Goal: Contribute content

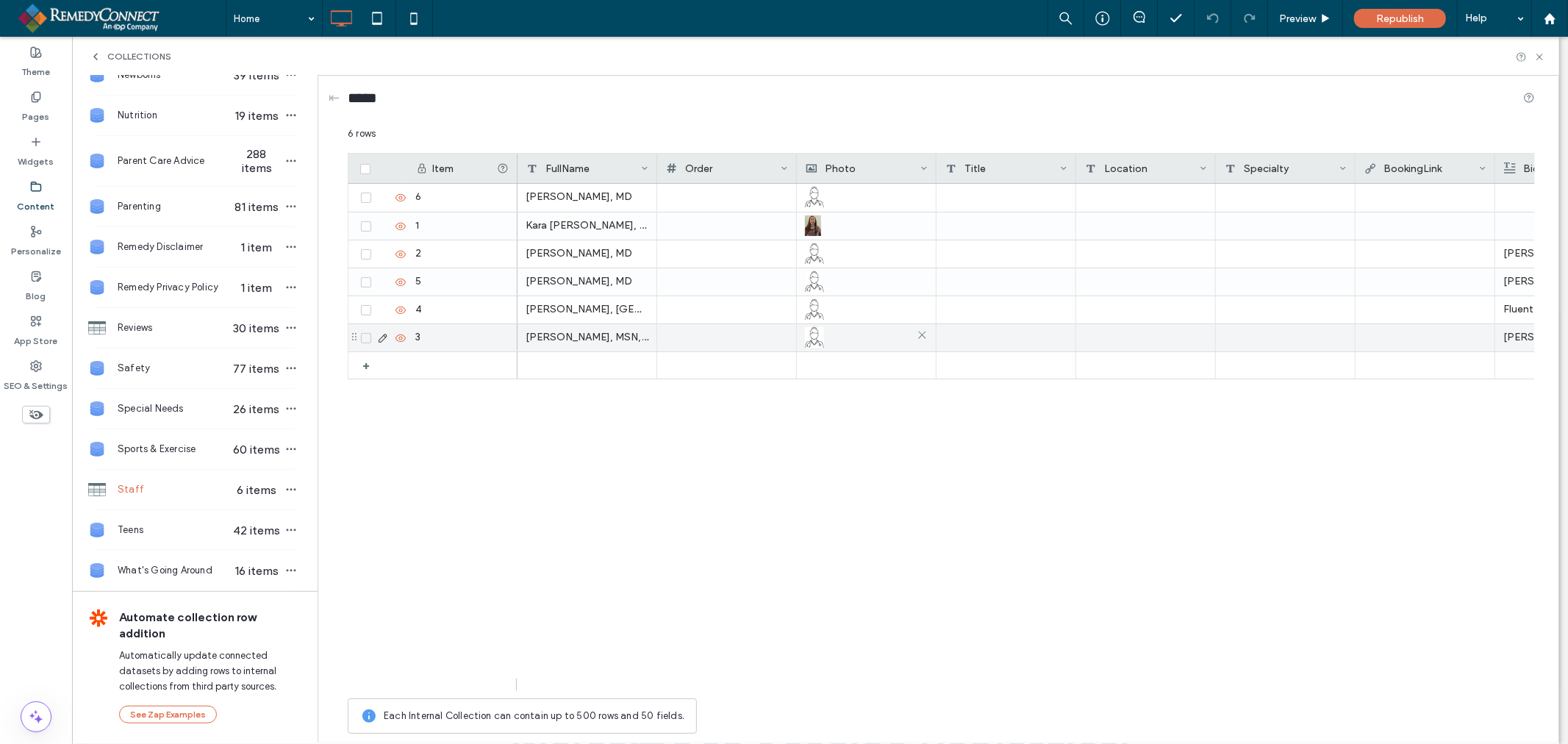
click at [809, 341] on img at bounding box center [814, 338] width 19 height 21
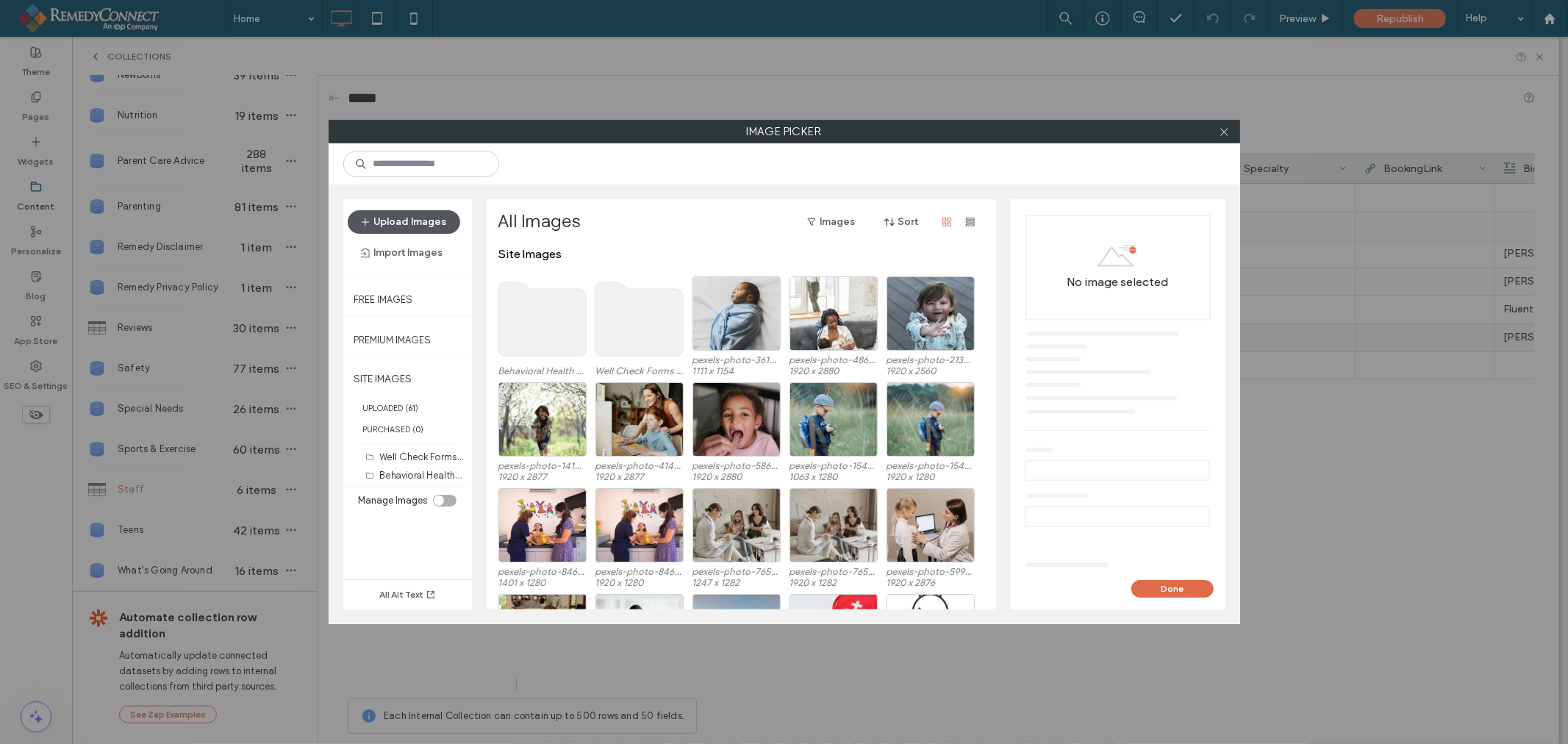
click at [379, 223] on button "Upload Images" at bounding box center [403, 222] width 112 height 23
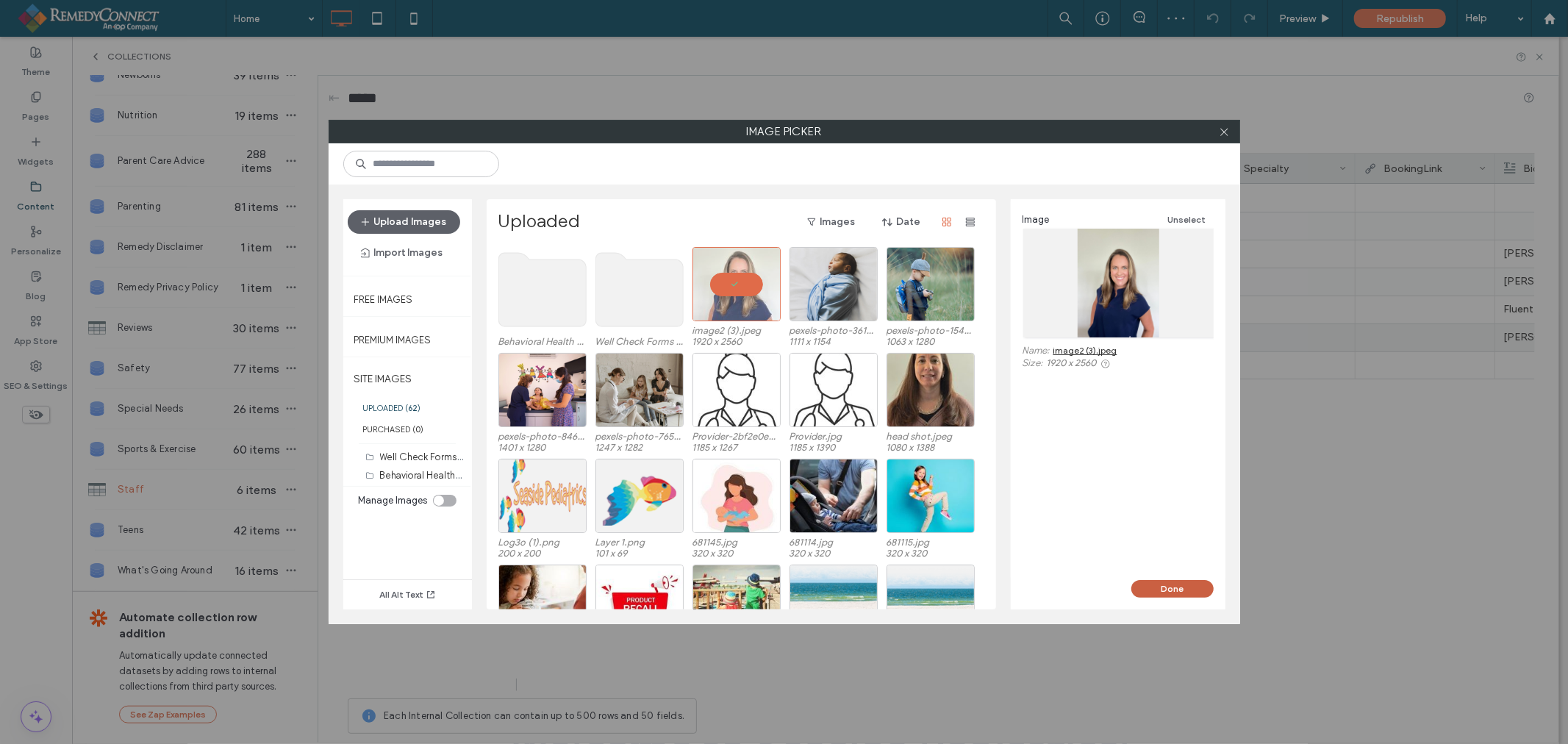
click at [1177, 590] on button "Done" at bounding box center [1172, 589] width 82 height 17
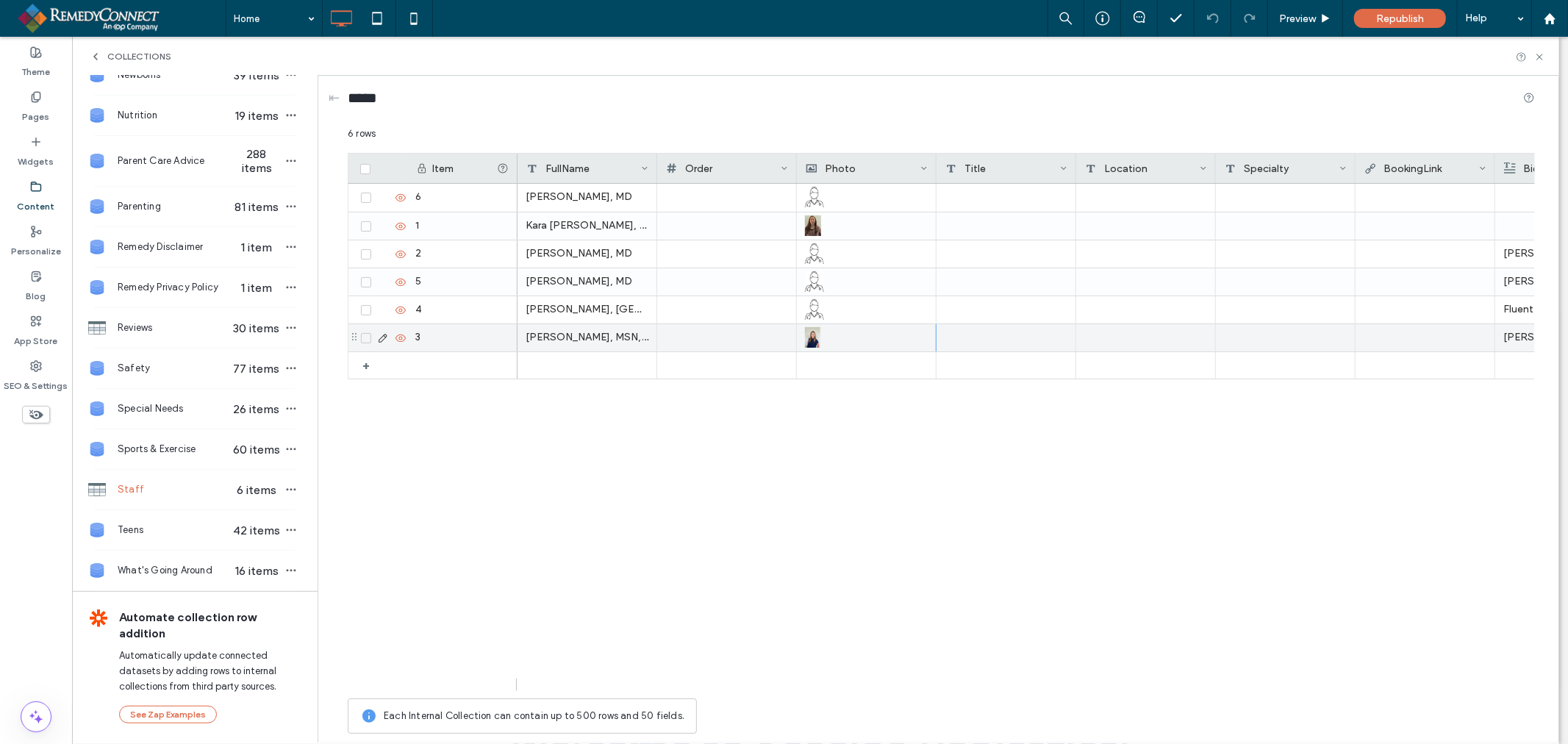
click at [1519, 332] on p "Amy McNamara is a bilingual (English/Spanish) nurse practitioner with experienc…" at bounding box center [1565, 338] width 123 height 27
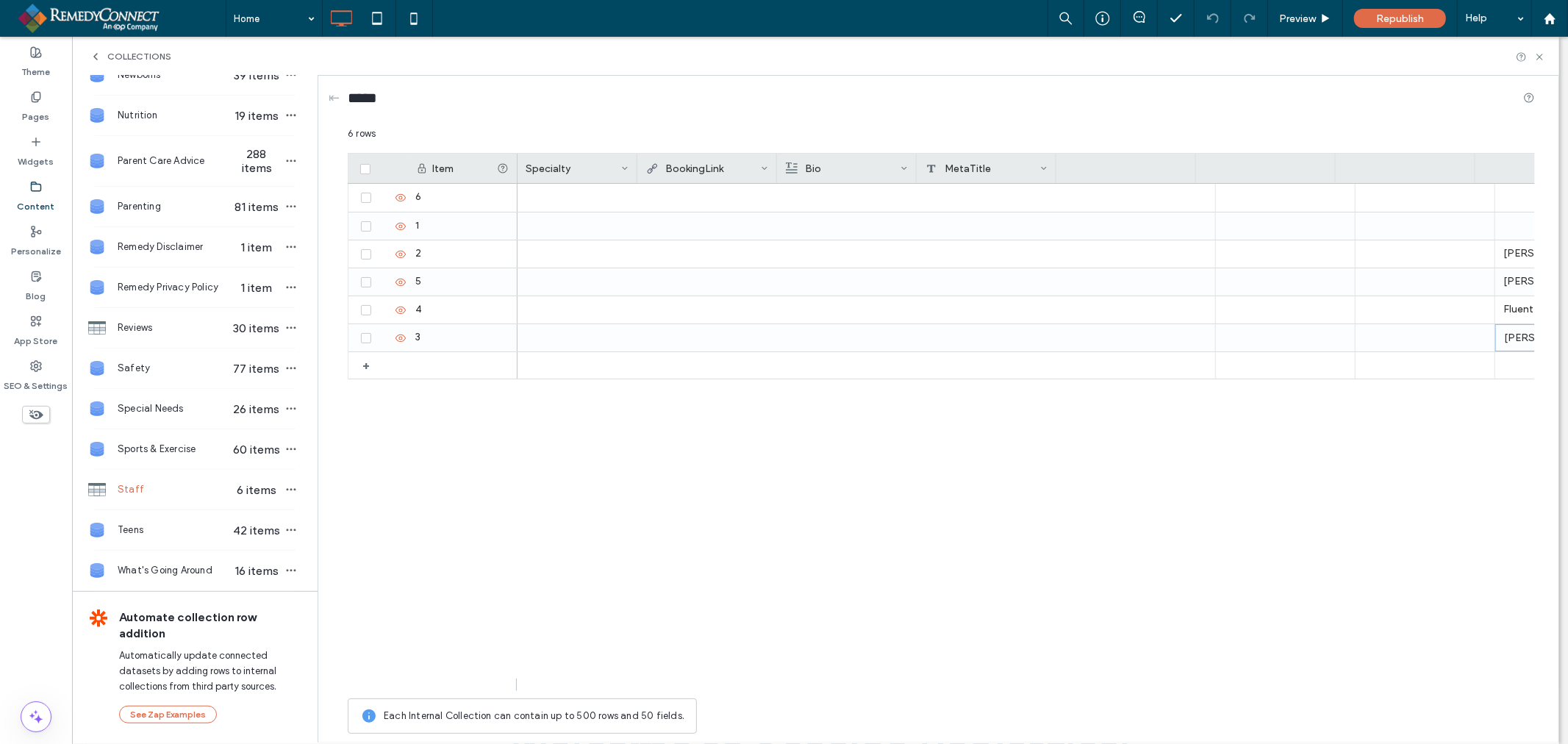
scroll to position [0, 717]
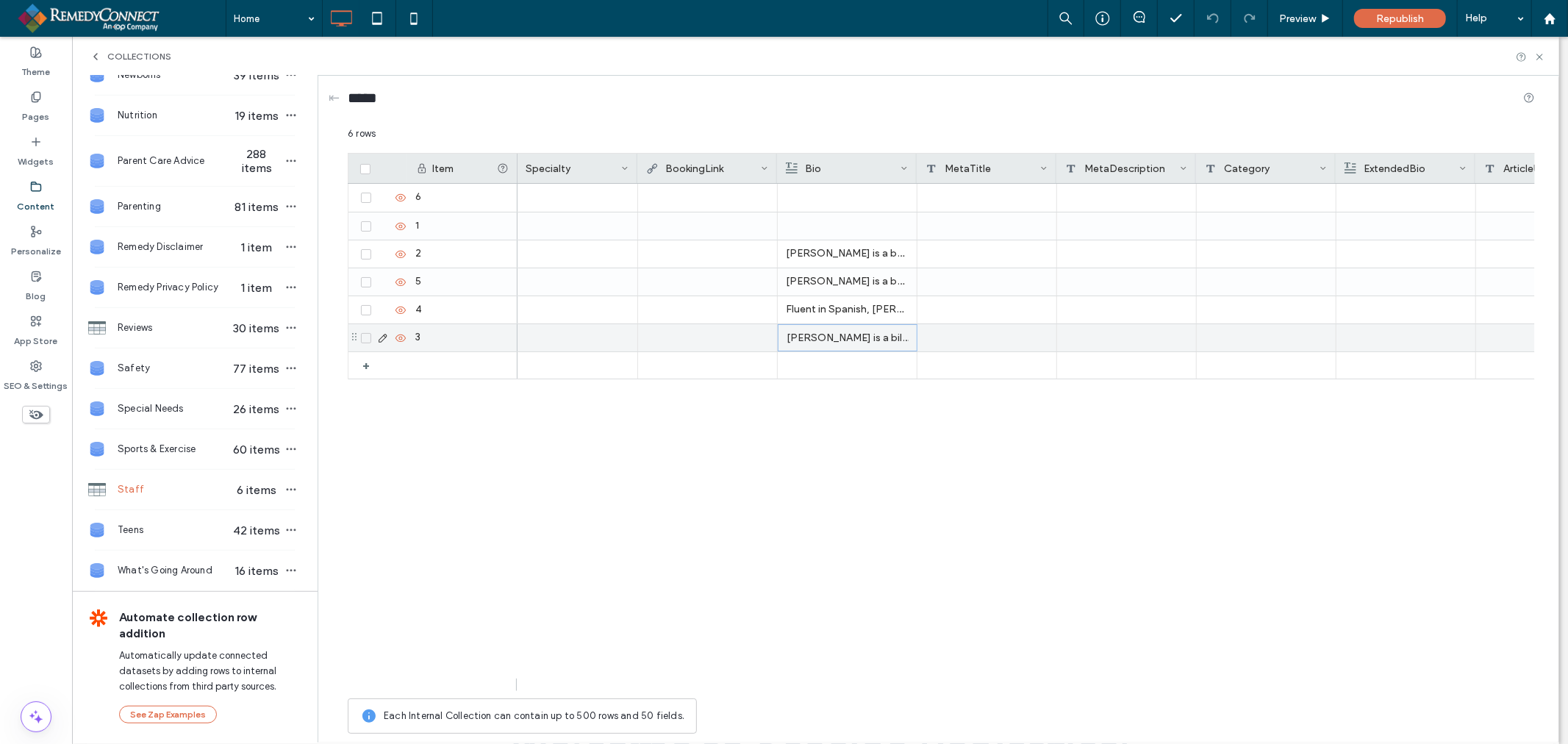
click at [824, 335] on p "Amy McNamara is a bilingual (English/Spanish) nurse practitioner with experienc…" at bounding box center [847, 338] width 122 height 27
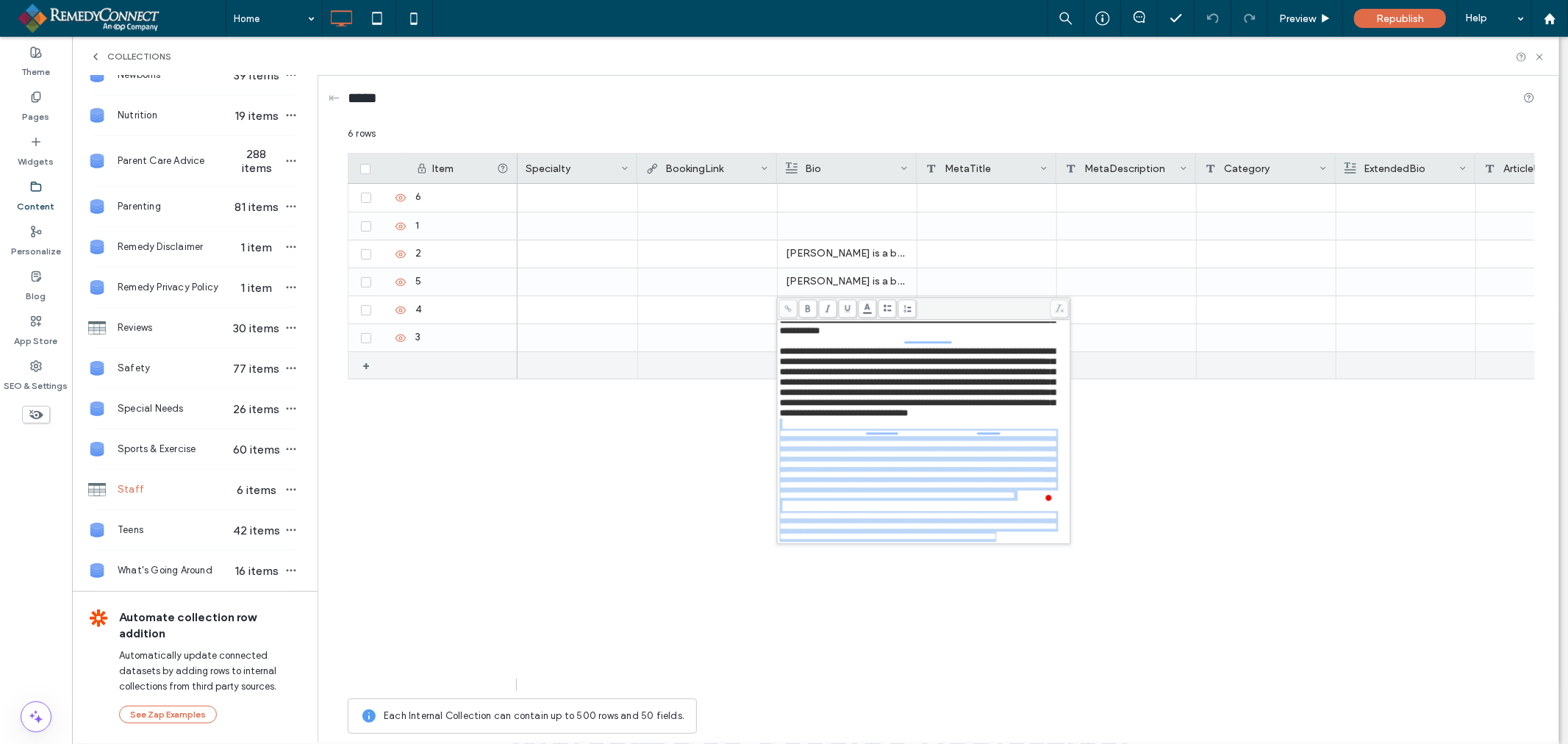
scroll to position [0, 0]
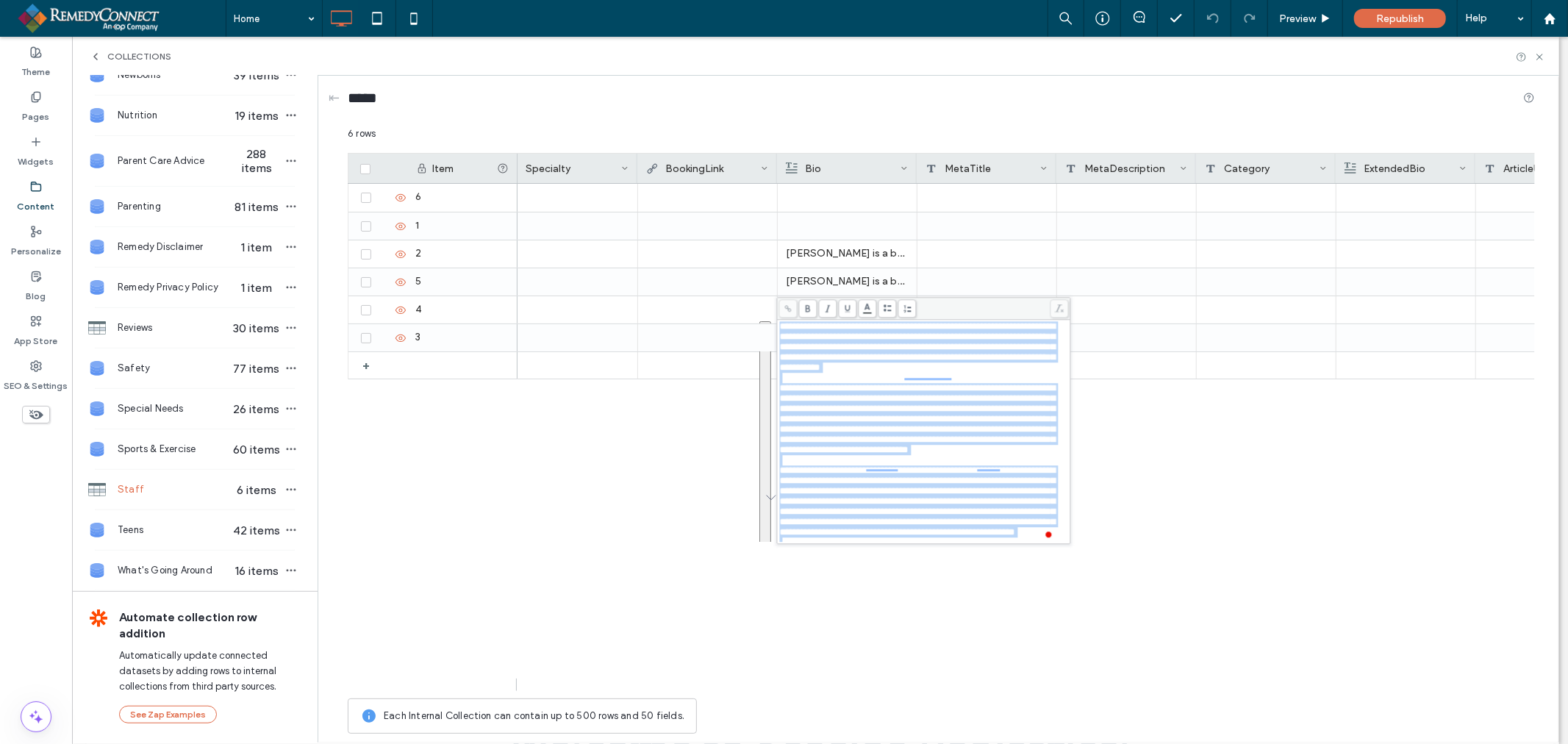
drag, startPoint x: 907, startPoint y: 535, endPoint x: 782, endPoint y: 329, distance: 241.0
click at [782, 329] on div "**********" at bounding box center [924, 451] width 289 height 258
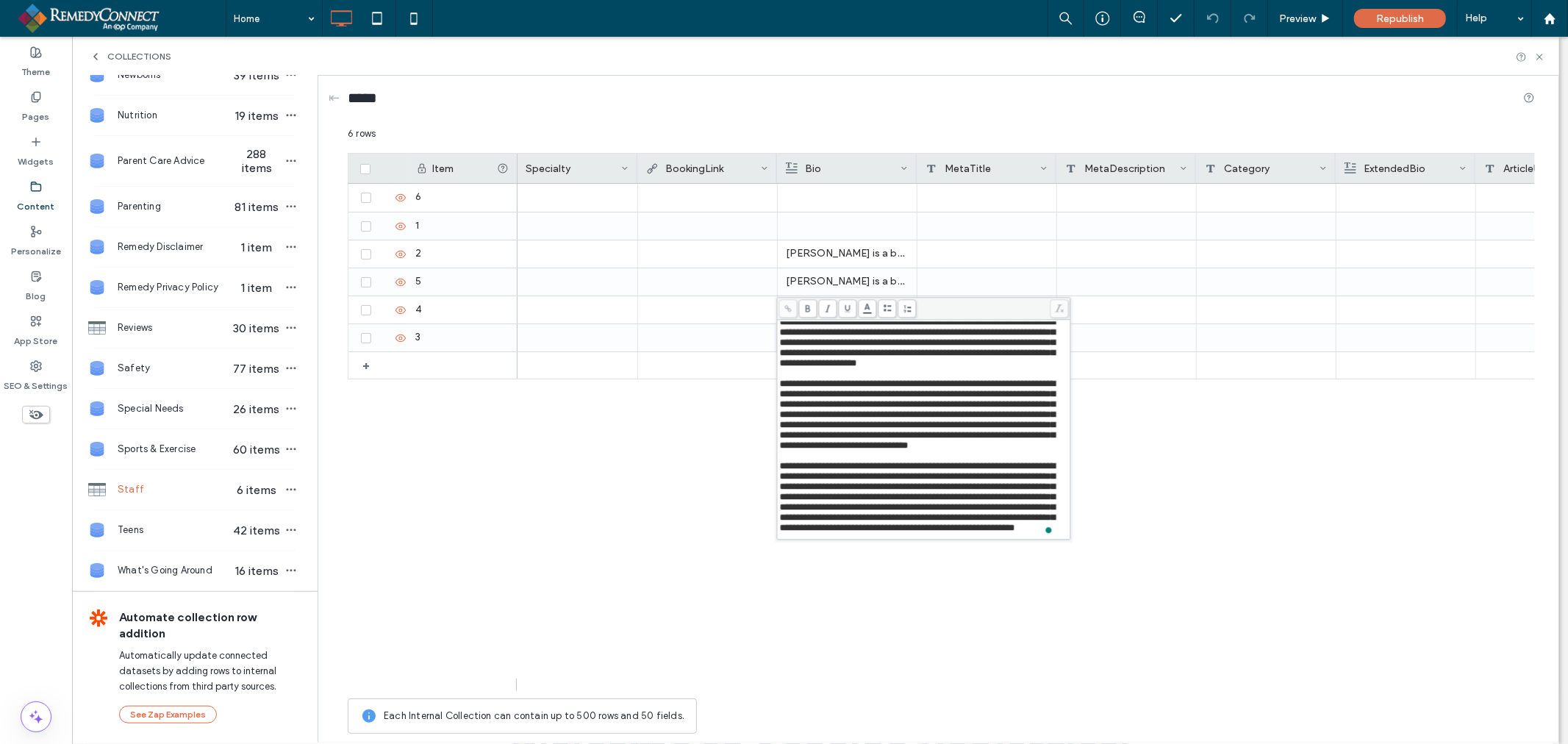
scroll to position [76, 0]
click at [677, 496] on div "Dr. William Storo is a board-certified pediatrician with expertise in general p…" at bounding box center [1026, 437] width 1017 height 507
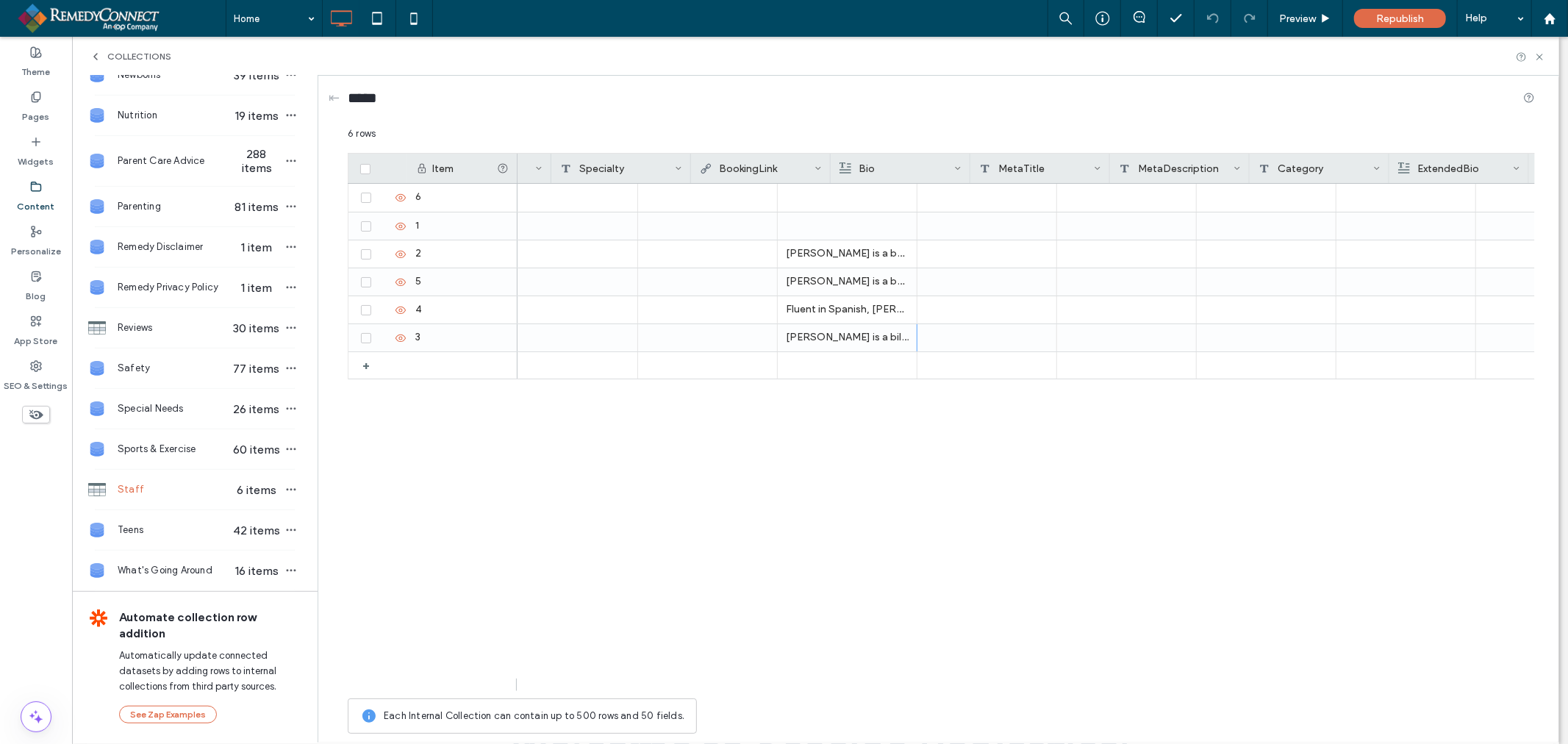
scroll to position [0, 0]
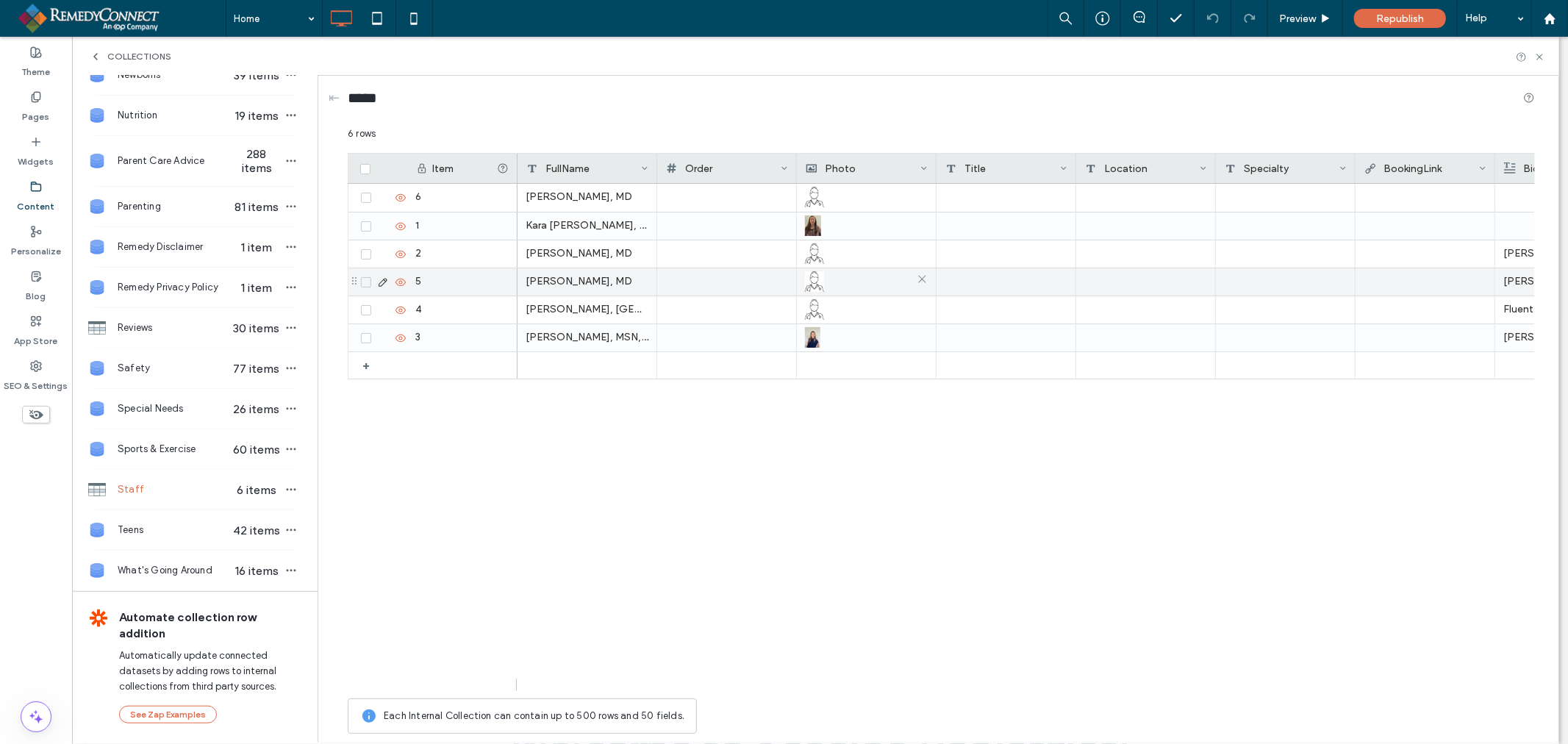
click at [818, 280] on img at bounding box center [814, 281] width 19 height 21
click at [818, 281] on img at bounding box center [814, 281] width 19 height 21
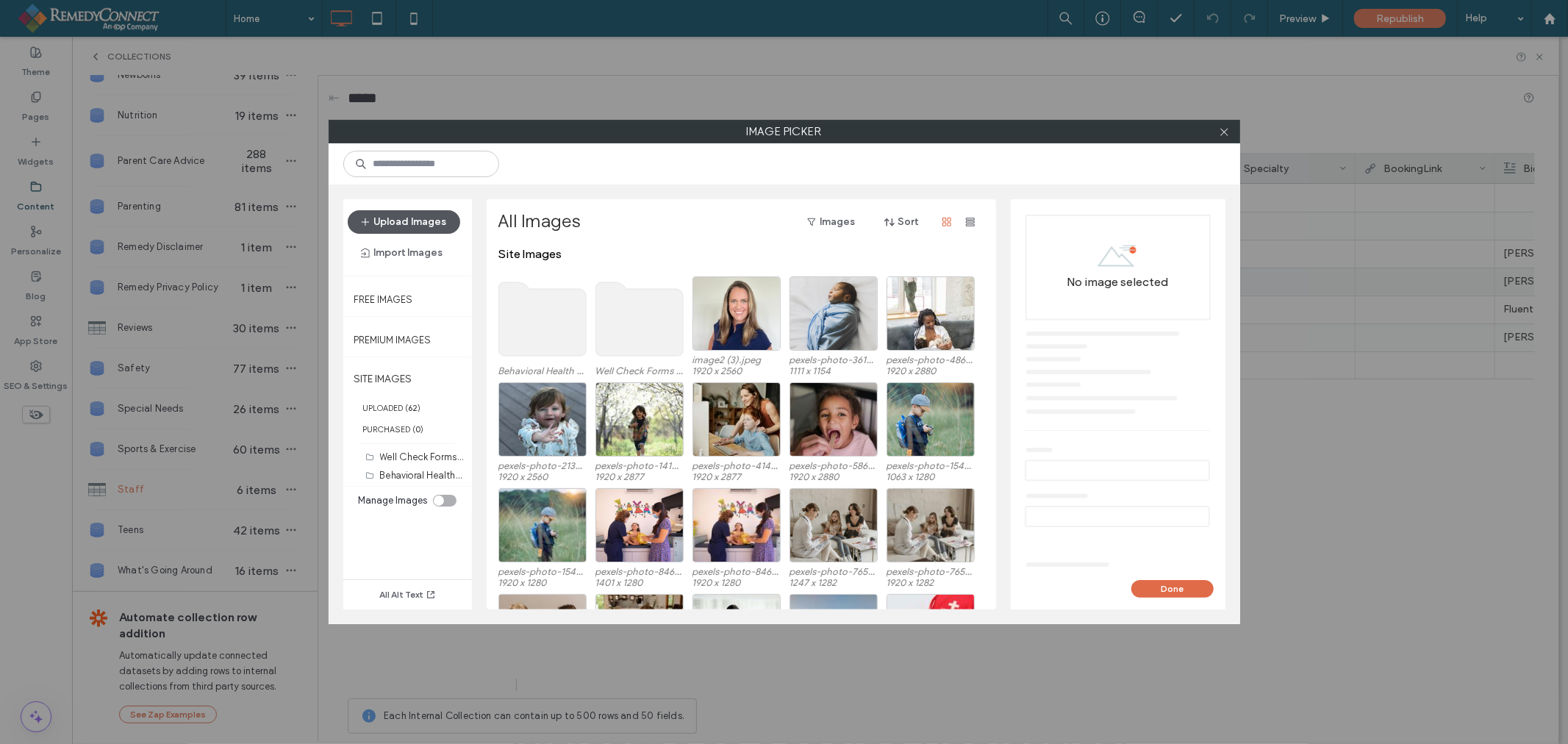
click at [388, 224] on button "Upload Images" at bounding box center [403, 222] width 112 height 23
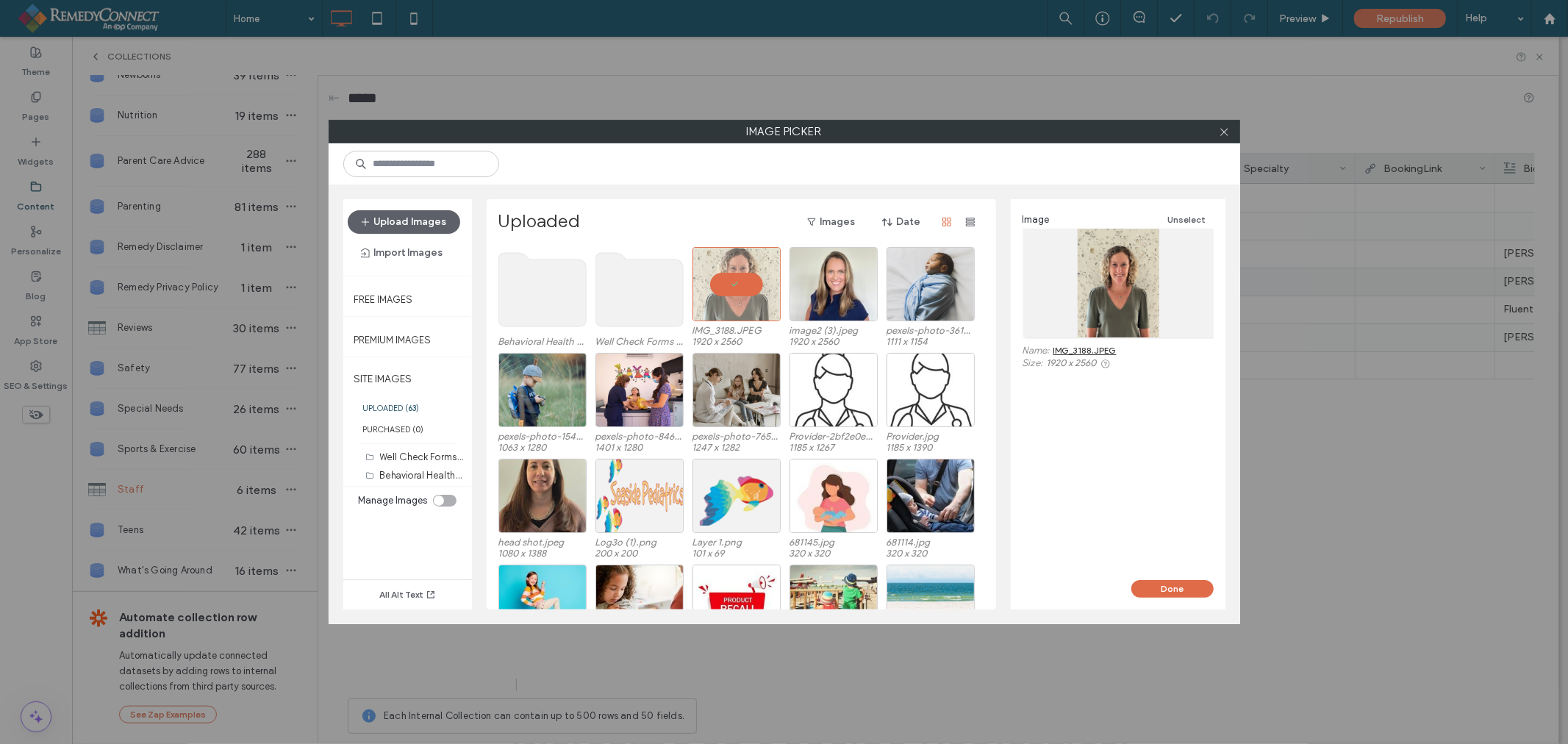
click at [1160, 587] on button "Done" at bounding box center [1172, 589] width 82 height 17
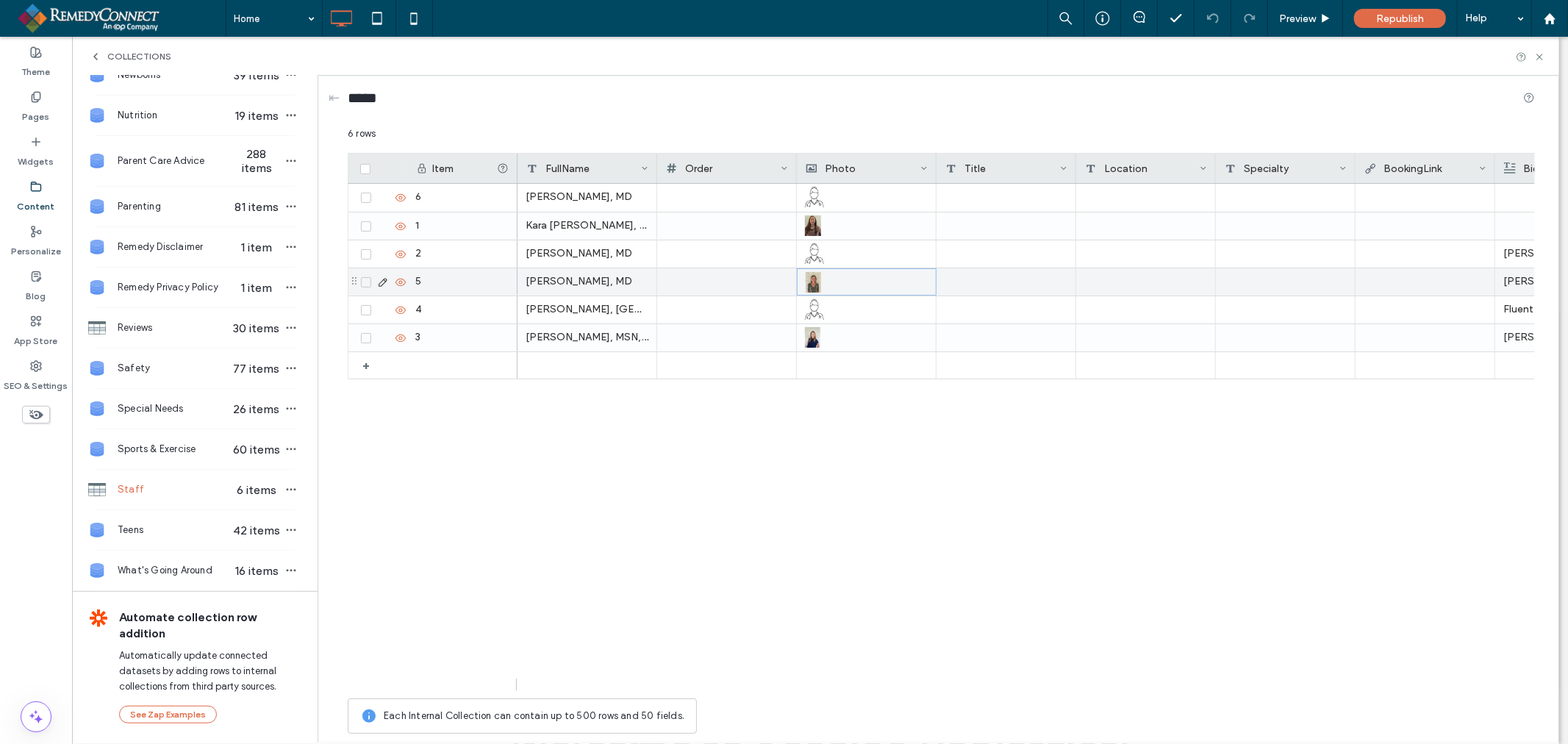
click at [1518, 277] on p "Allison is a board-certified pediatrician with over 15 years experience in both…" at bounding box center [1565, 282] width 123 height 27
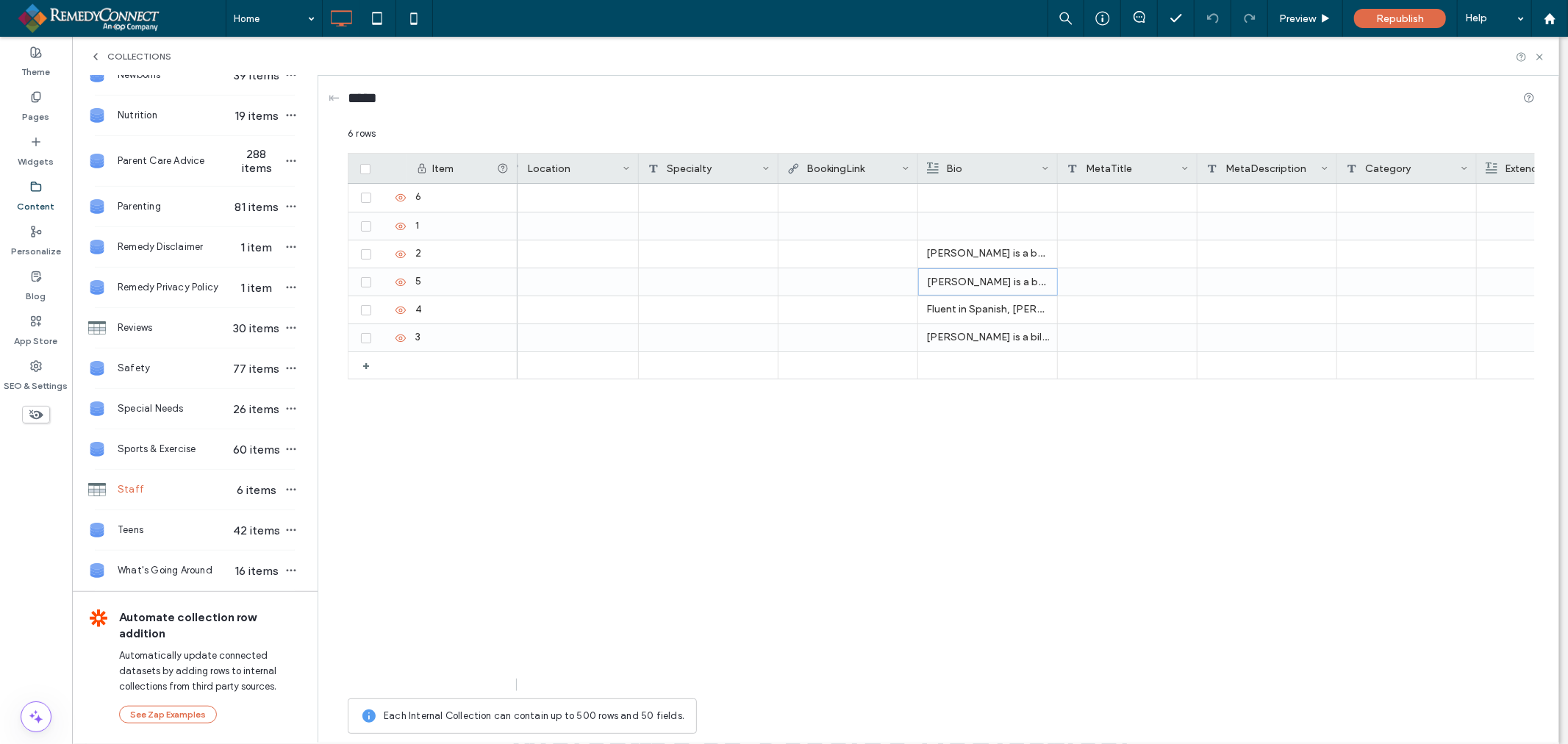
scroll to position [0, 598]
click at [956, 288] on p "Allison is a board-certified pediatrician with over 15 years experience in both…" at bounding box center [966, 283] width 122 height 27
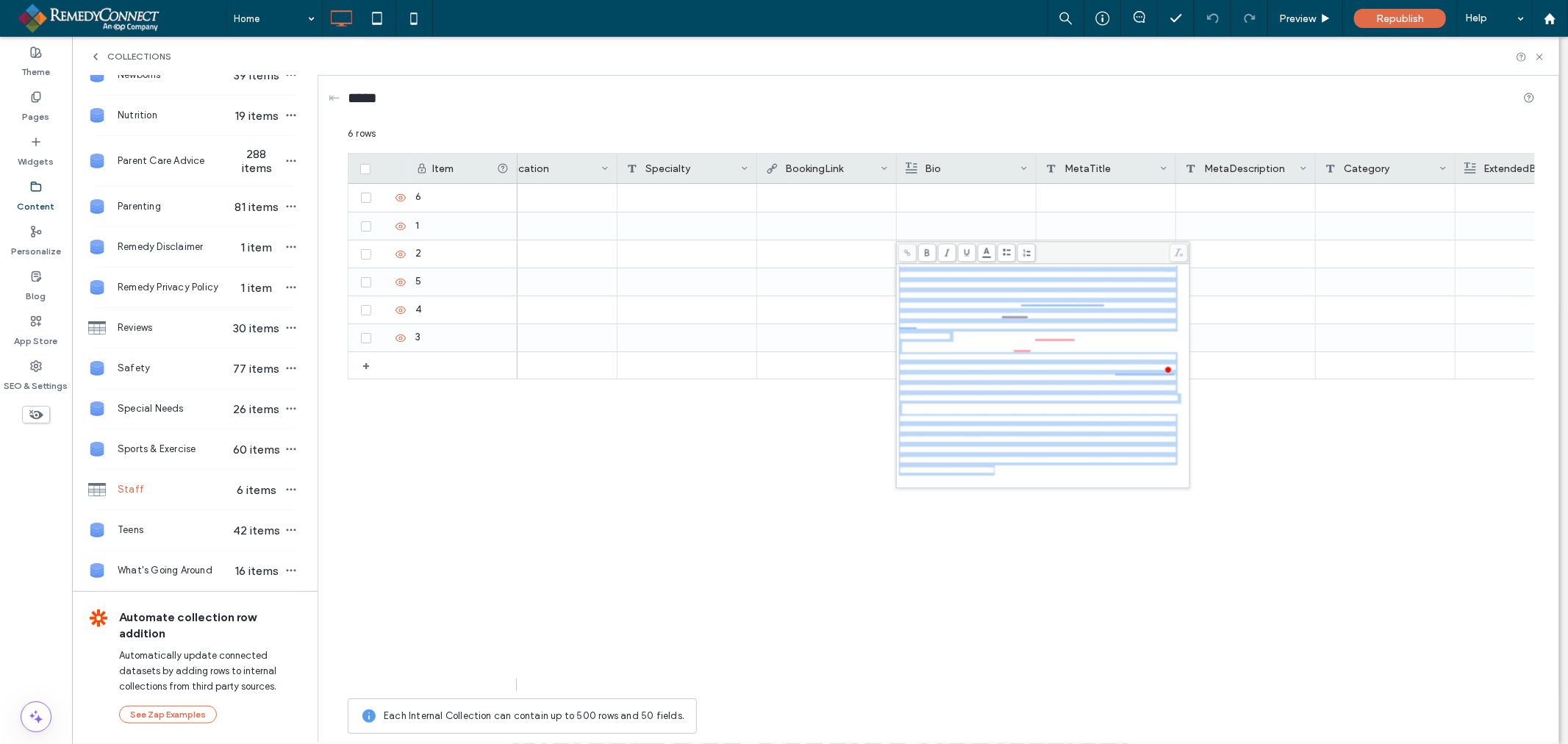
scroll to position [214, 0]
drag, startPoint x: 907, startPoint y: 272, endPoint x: 1192, endPoint y: 593, distance: 429.3
click at [1192, 593] on div "**********" at bounding box center [941, 433] width 1187 height 614
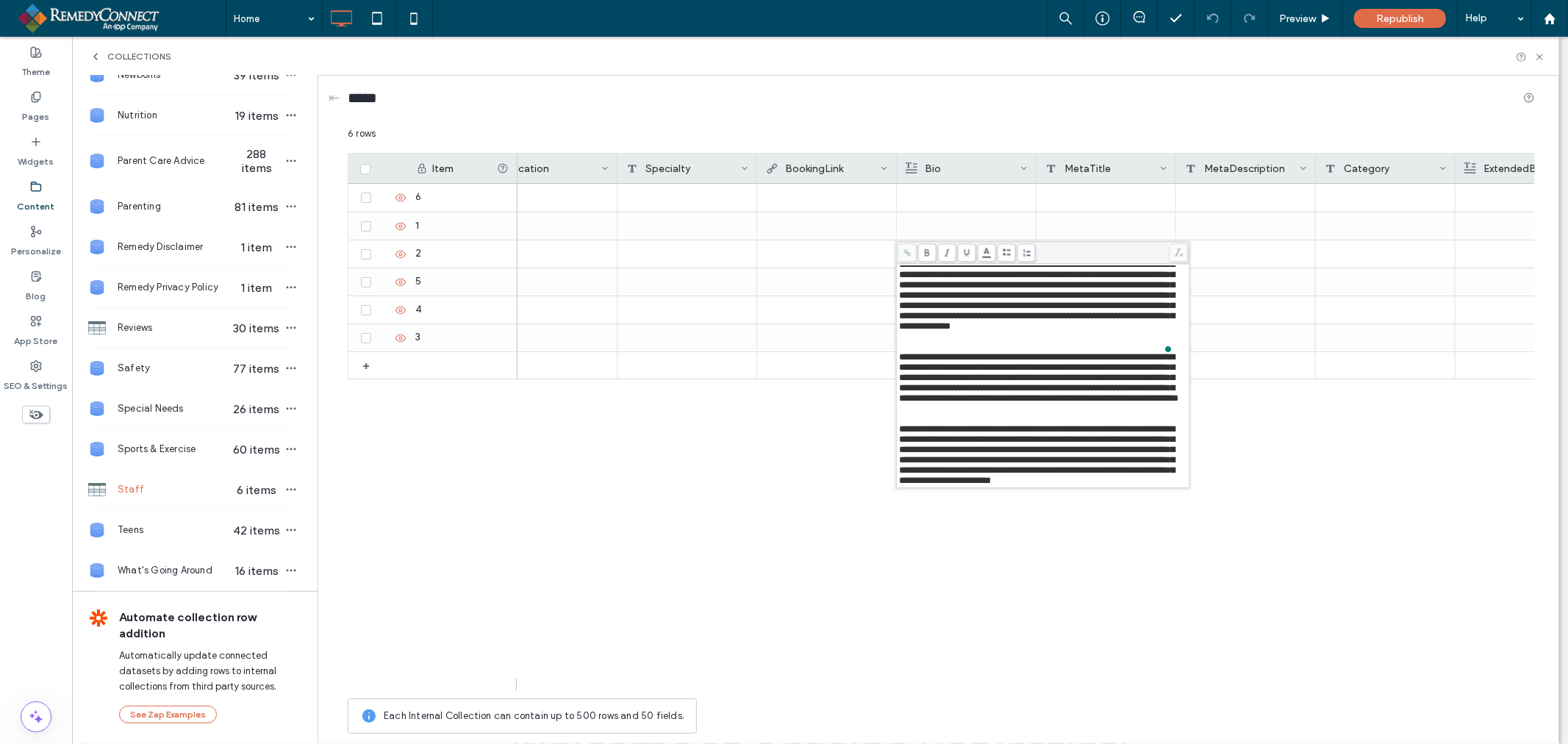
scroll to position [237, 0]
click at [1126, 623] on div "Dr. William Storo is a board-certified pediatrician with expertise in general p…" at bounding box center [1026, 437] width 1017 height 507
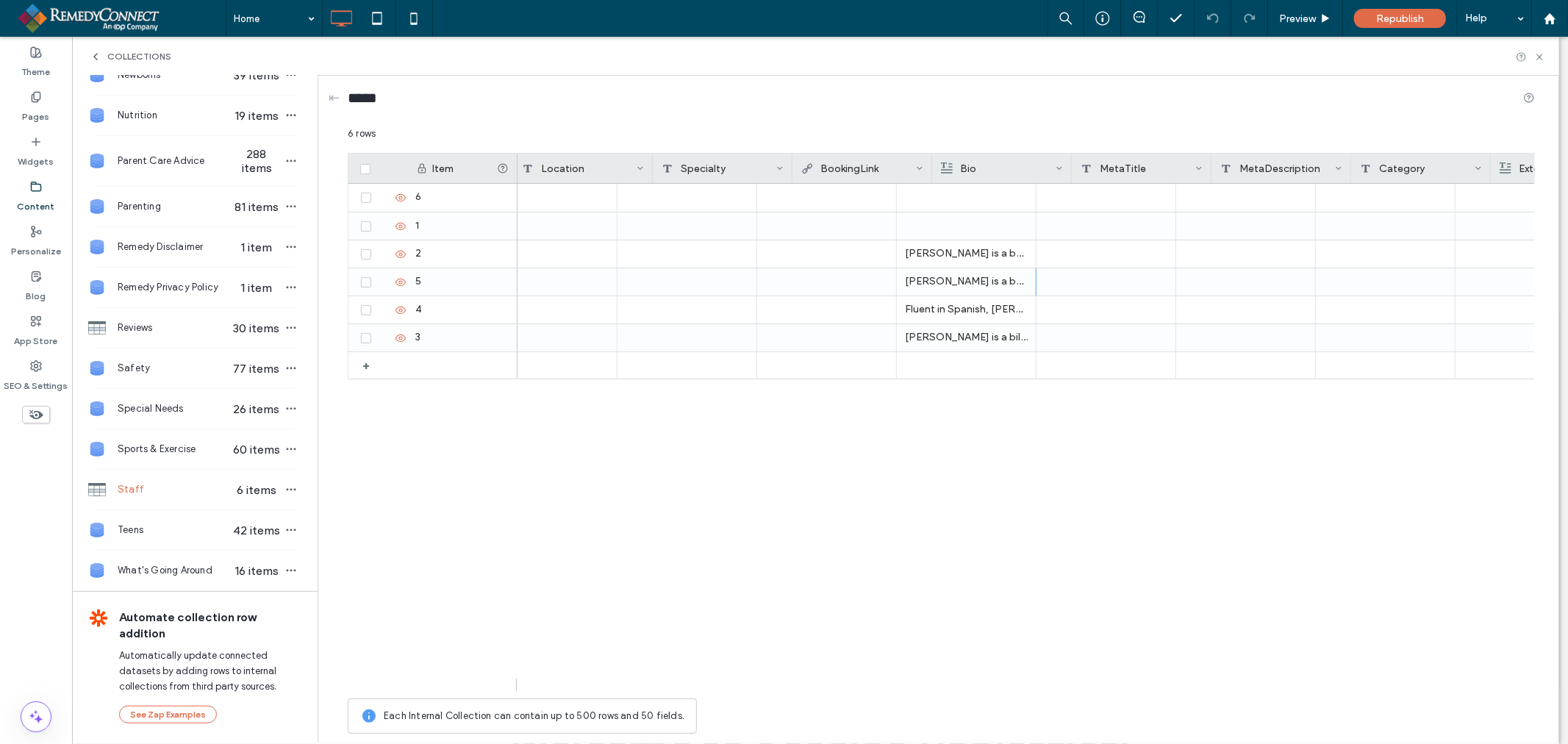
scroll to position [0, 0]
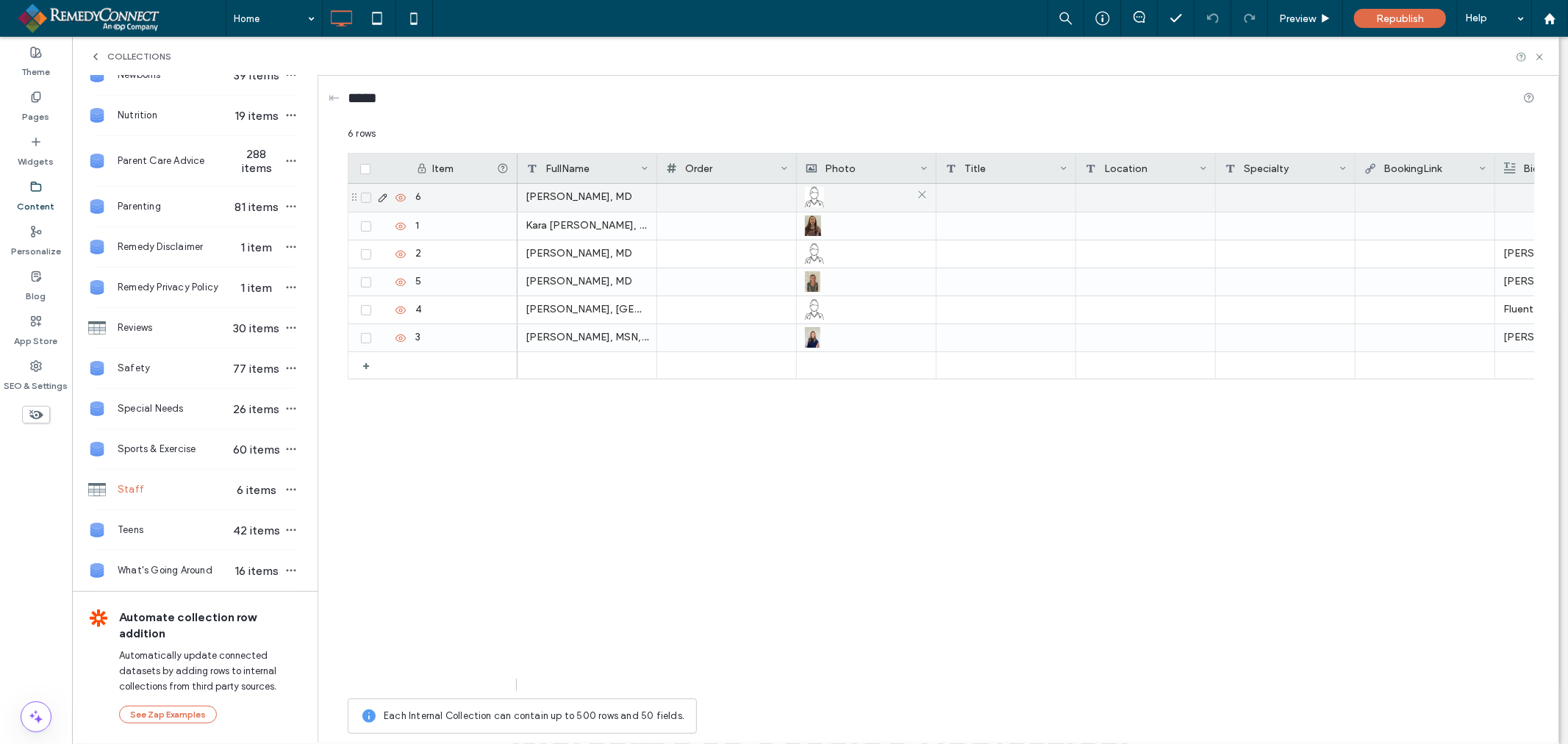
click at [813, 204] on img at bounding box center [814, 197] width 19 height 21
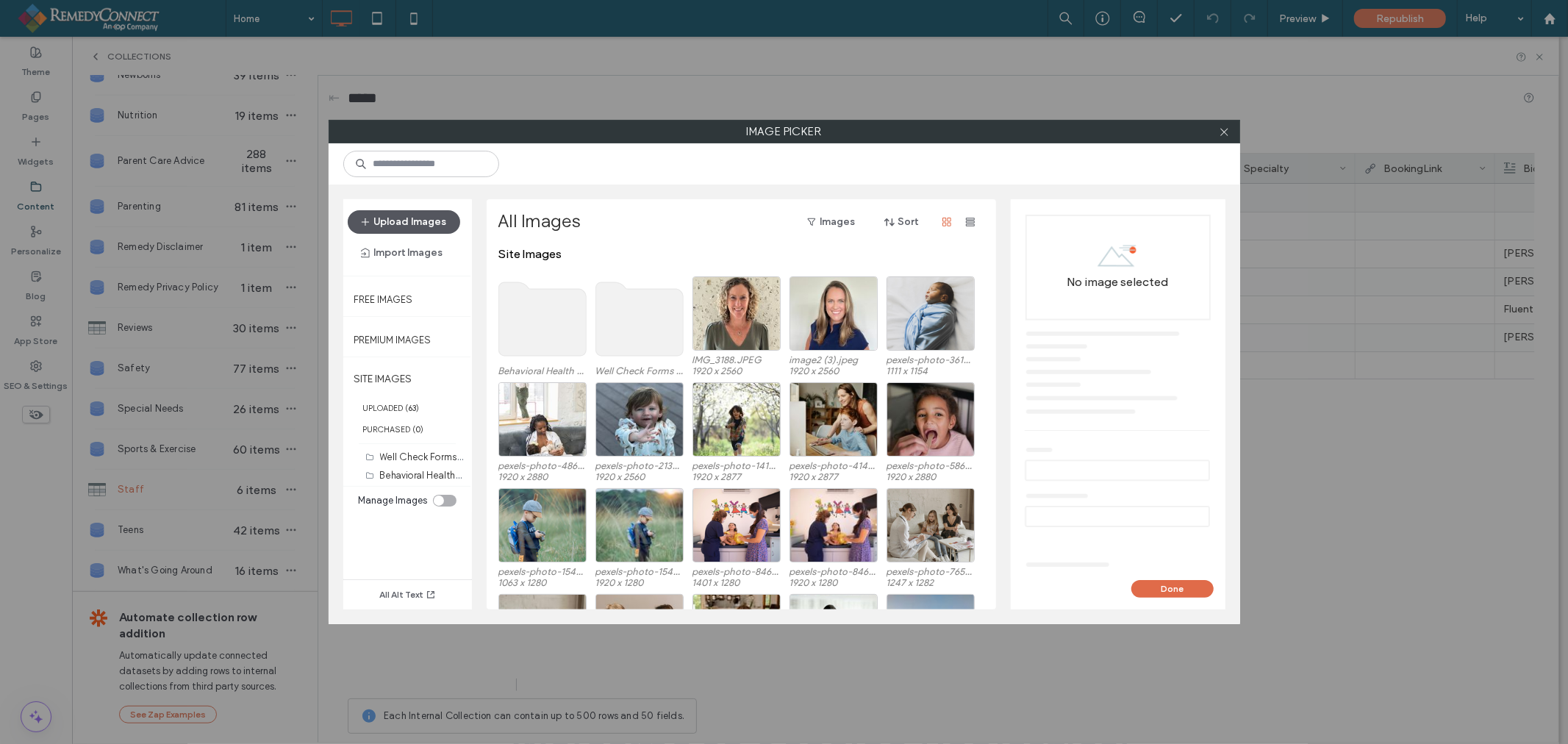
click at [413, 222] on button "Upload Images" at bounding box center [403, 222] width 112 height 23
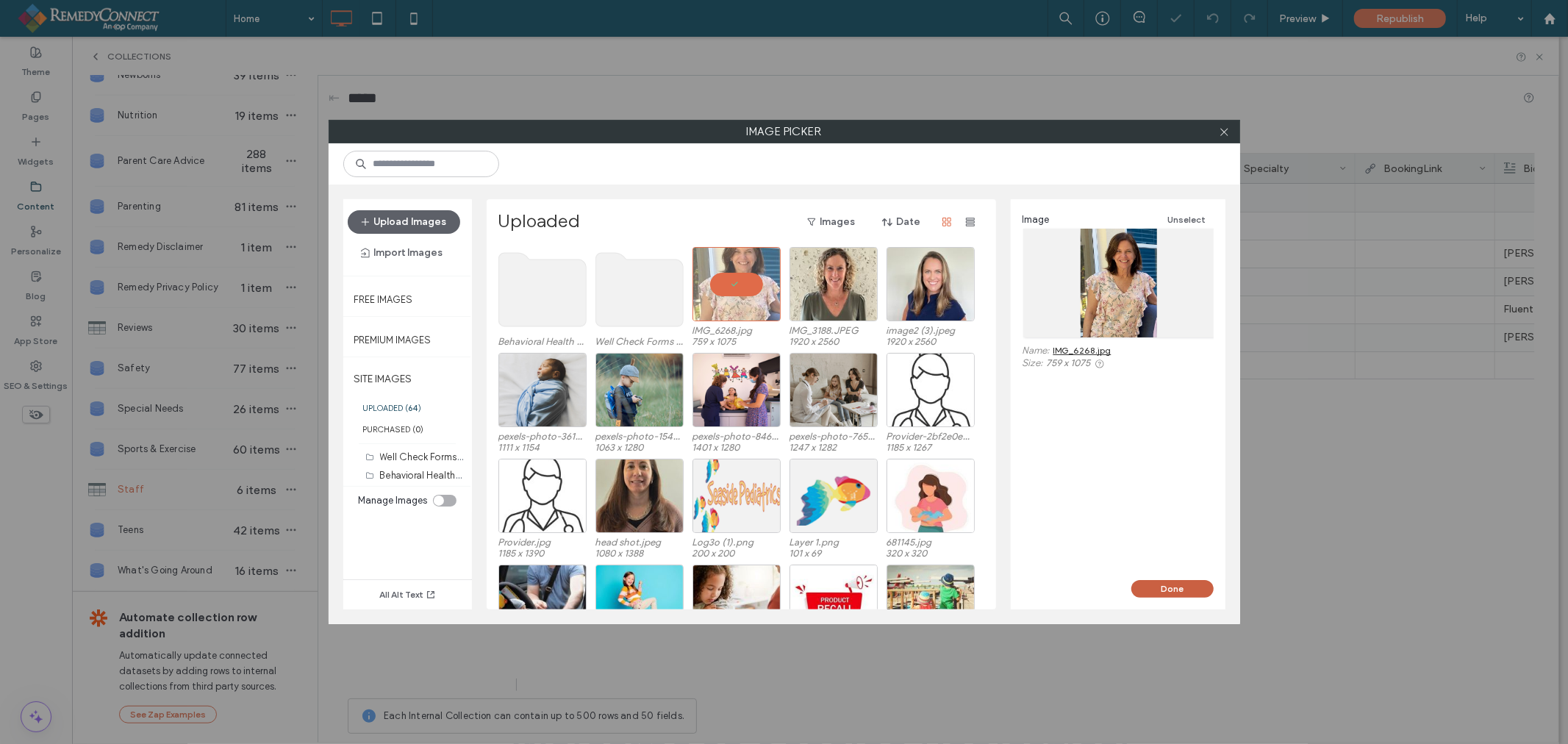
click at [1152, 591] on button "Done" at bounding box center [1172, 589] width 82 height 17
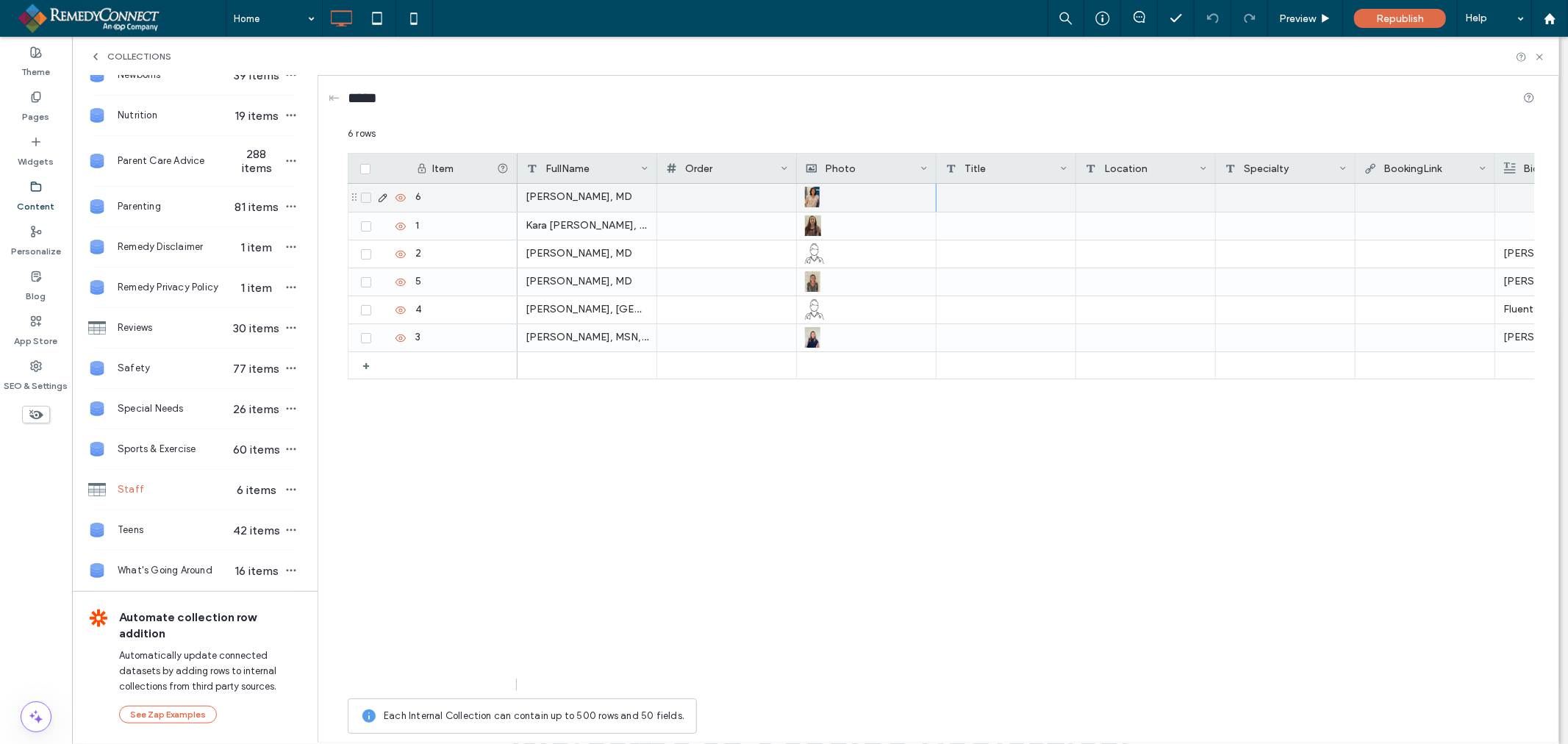
click at [99, 62] on icon at bounding box center [96, 57] width 12 height 12
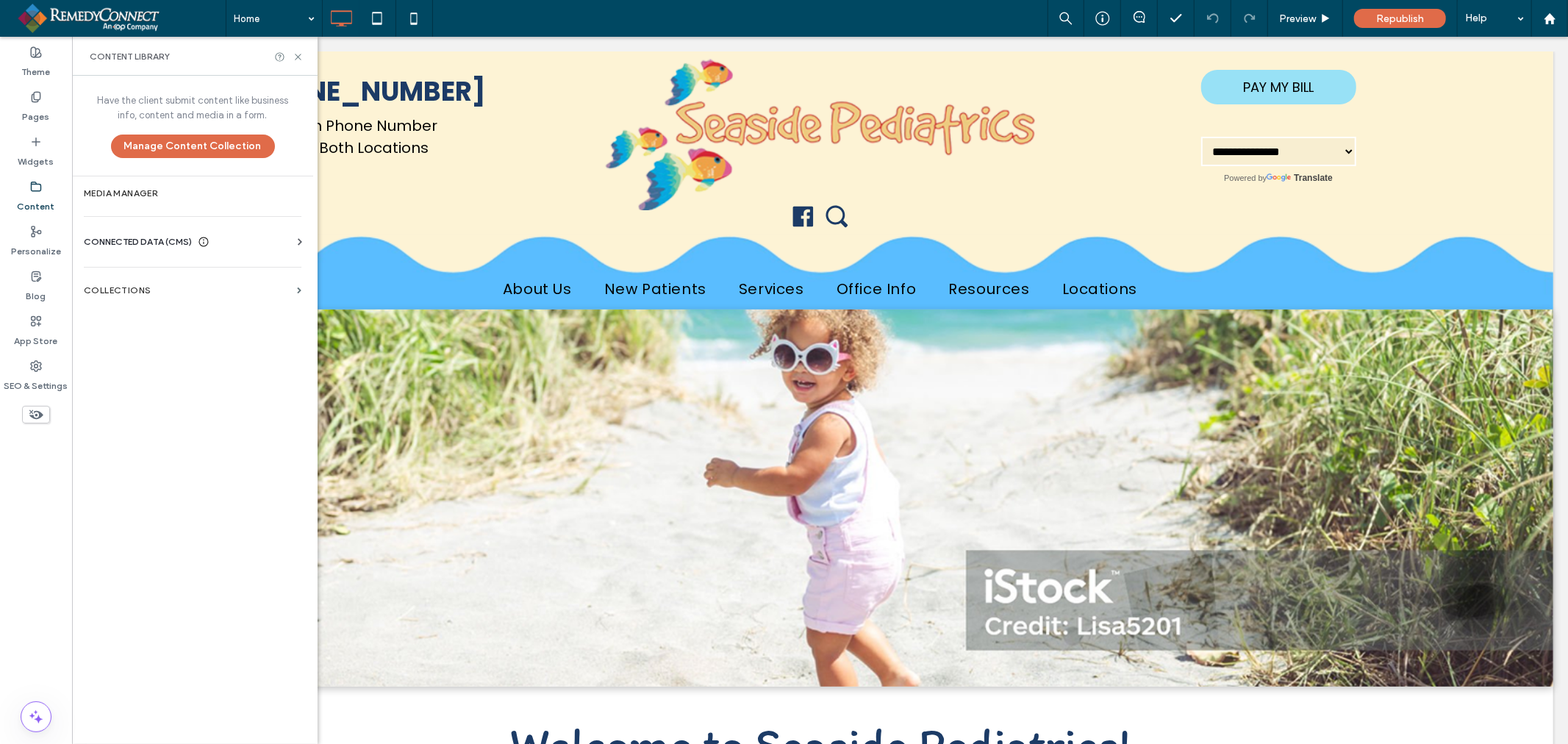
scroll to position [564, 0]
click at [295, 56] on icon at bounding box center [297, 57] width 11 height 11
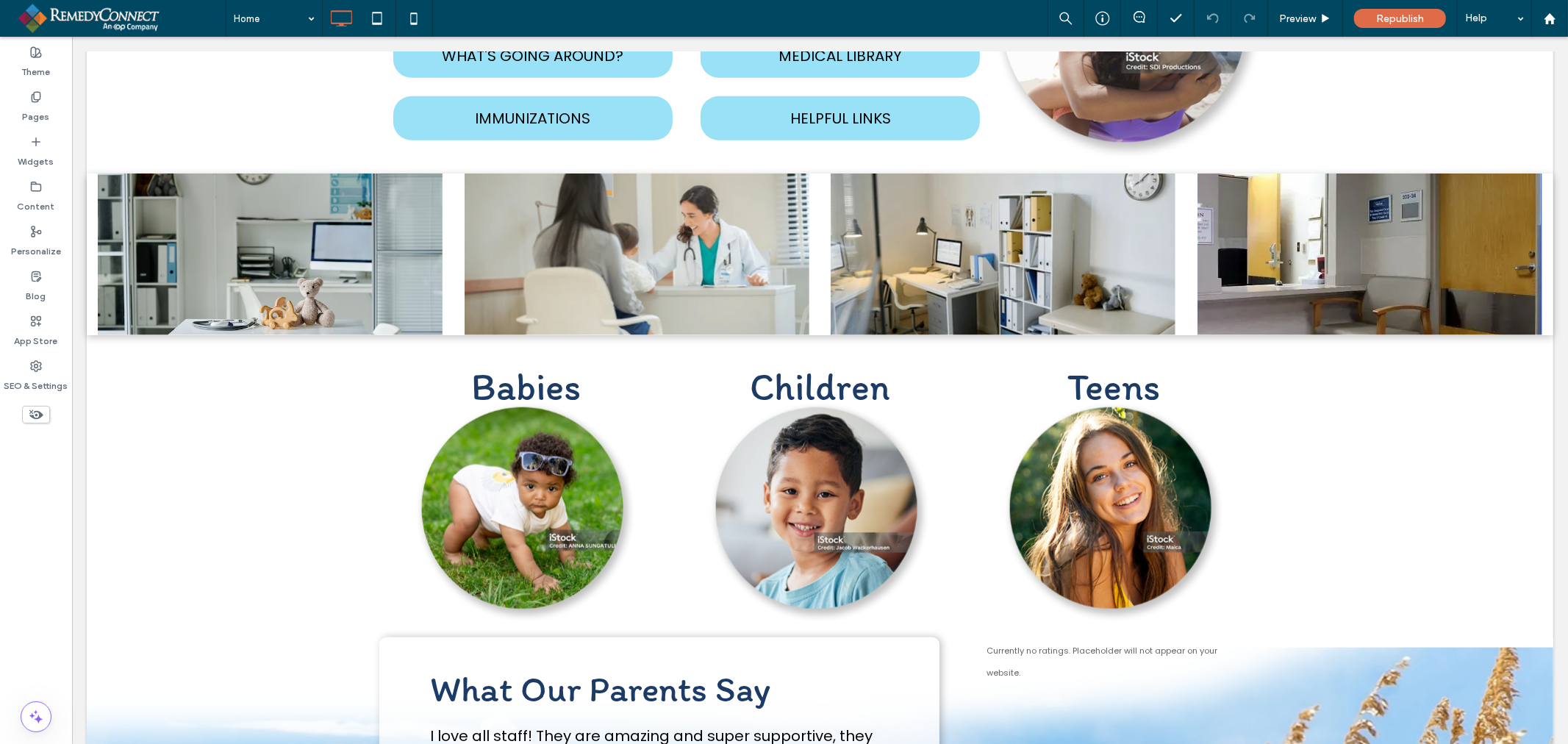
scroll to position [1225, 0]
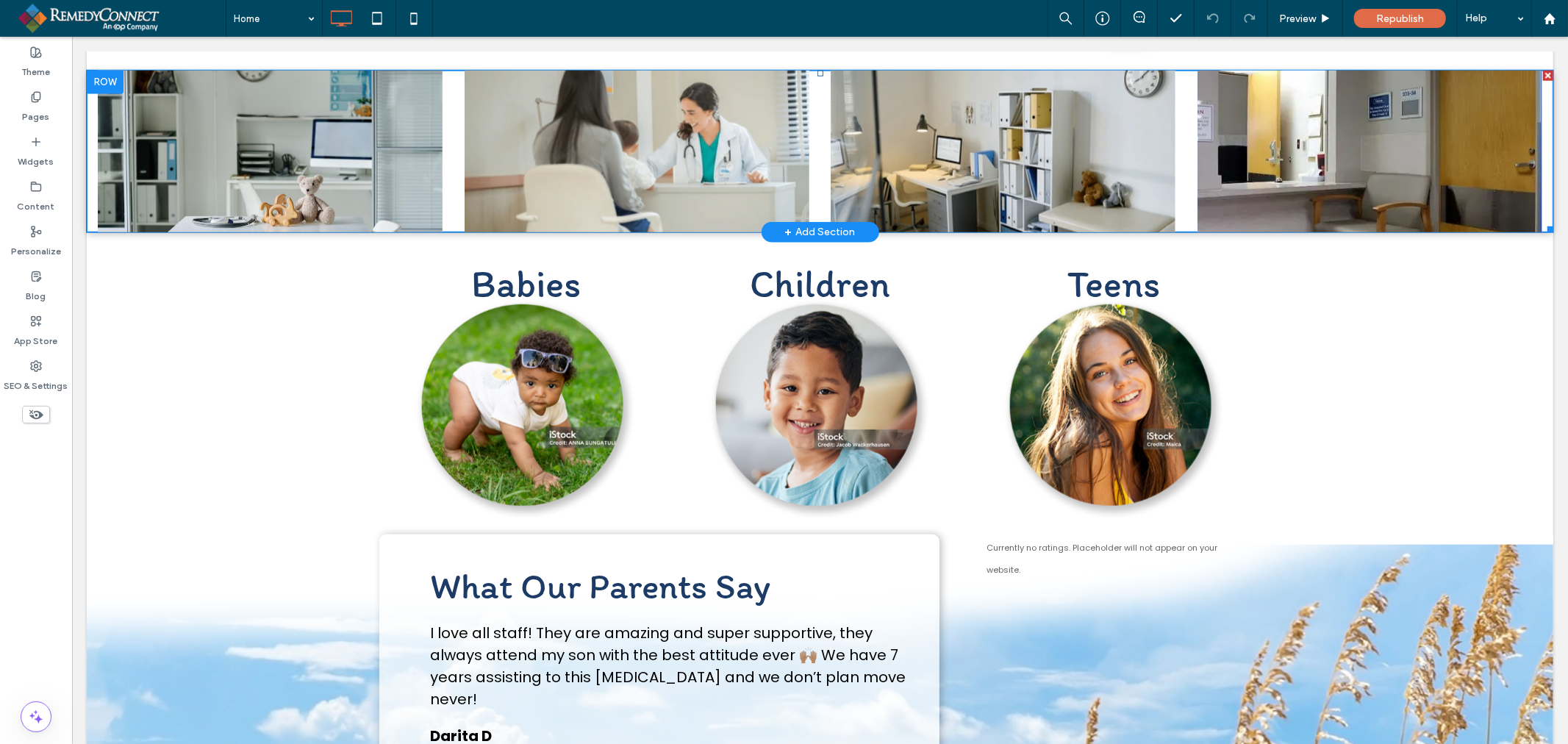
click at [299, 110] on div at bounding box center [269, 150] width 345 height 162
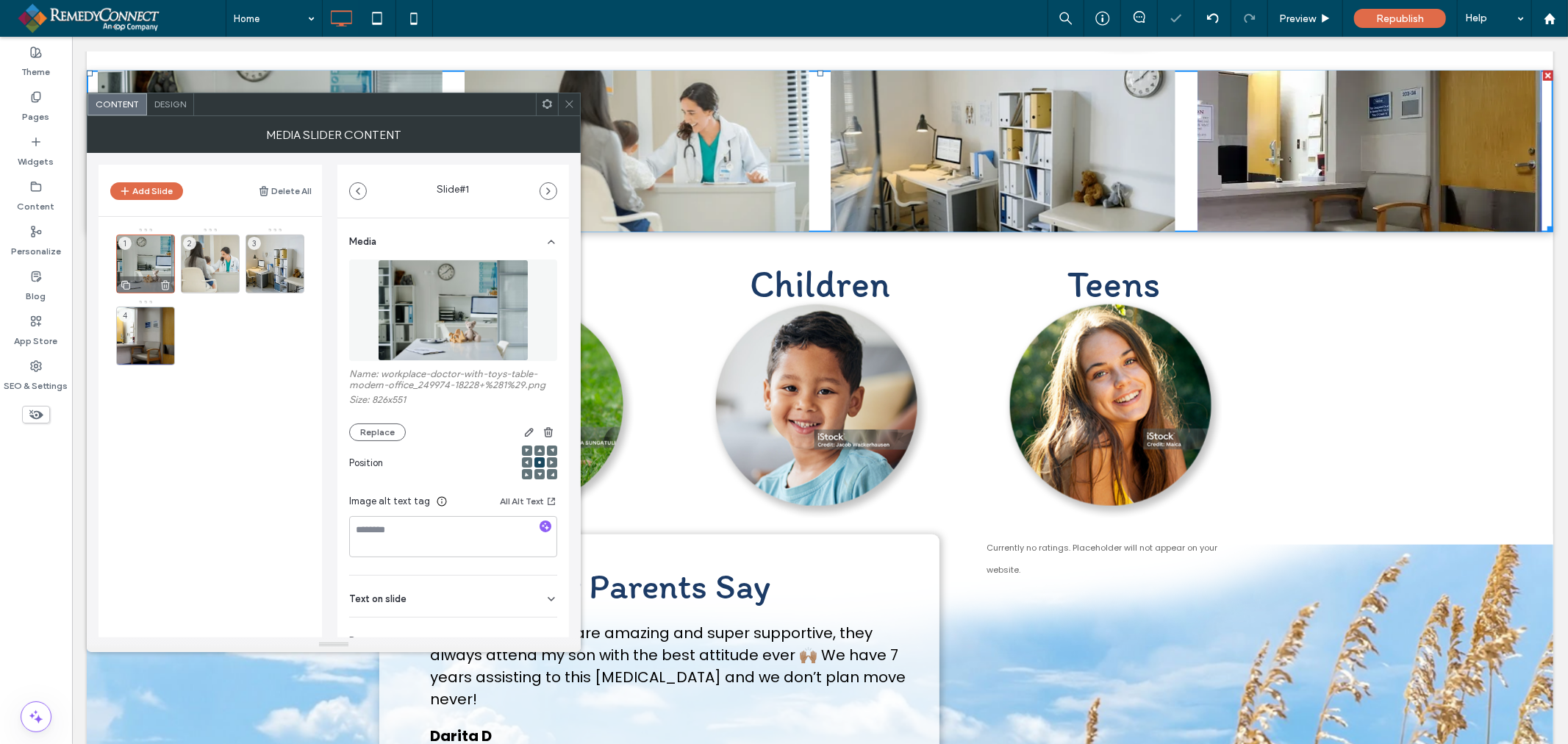
click at [165, 283] on icon at bounding box center [165, 285] width 12 height 13
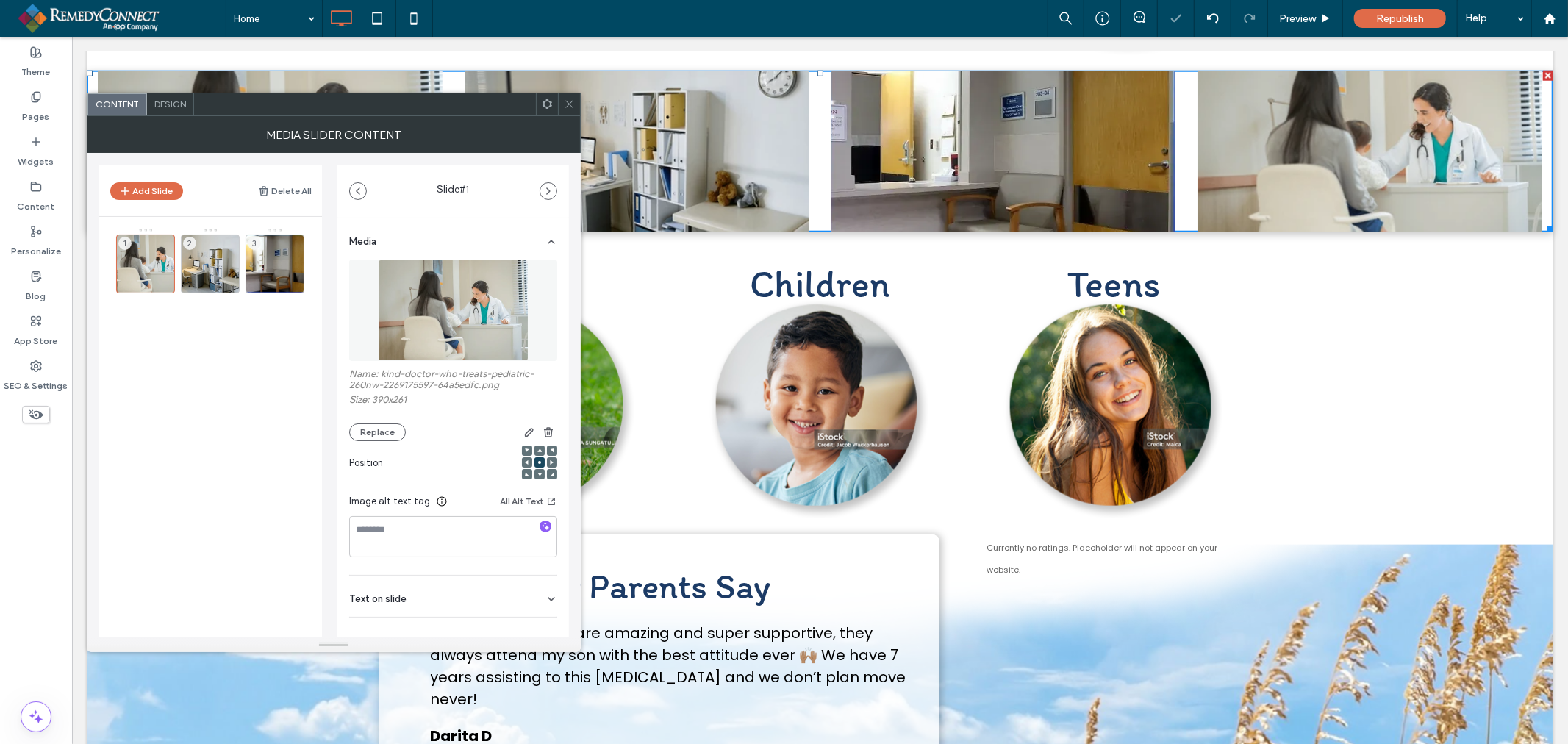
click at [0, 0] on icon at bounding box center [0, 0] width 0 height 0
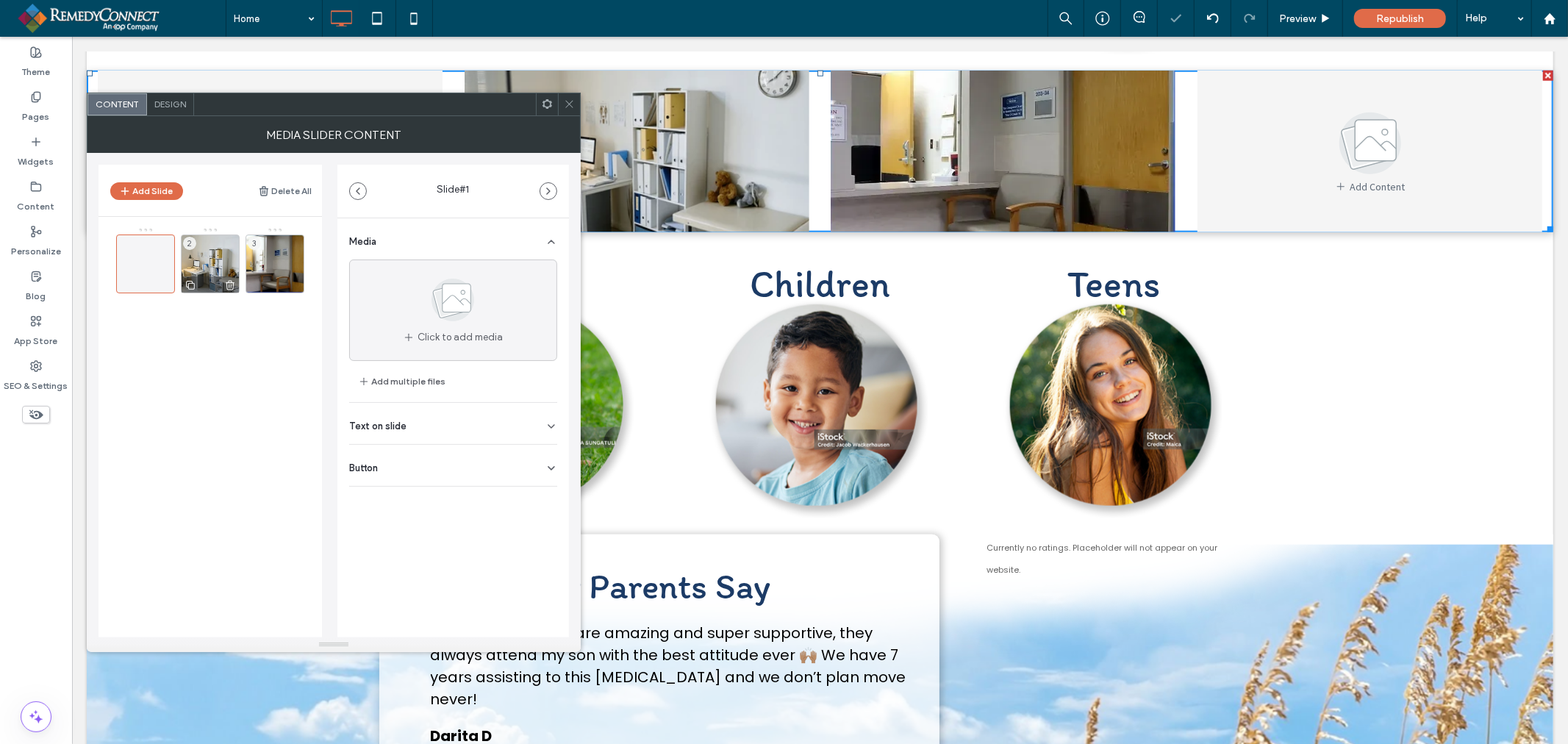
click at [229, 287] on icon at bounding box center [230, 285] width 12 height 13
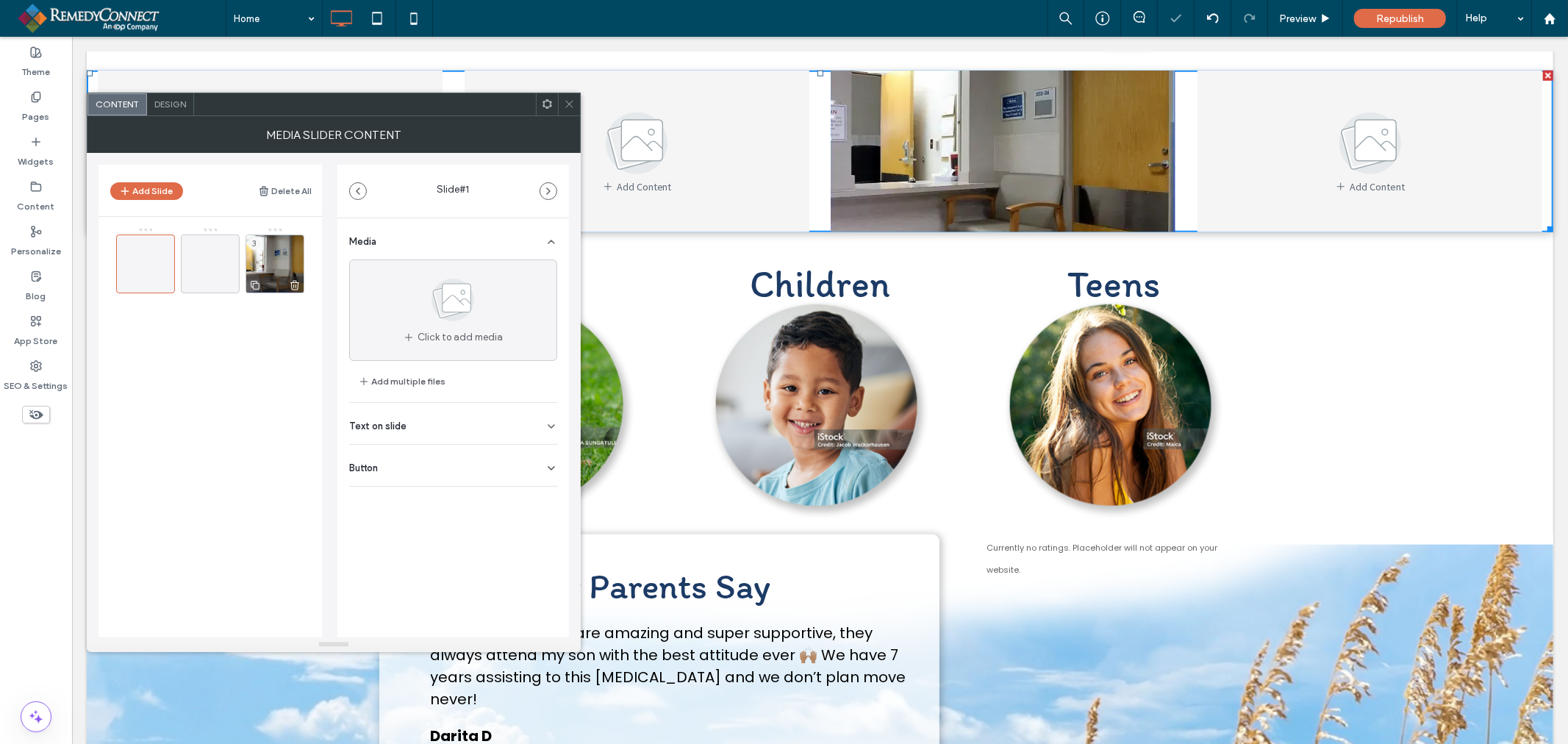
click at [294, 285] on use at bounding box center [294, 284] width 9 height 9
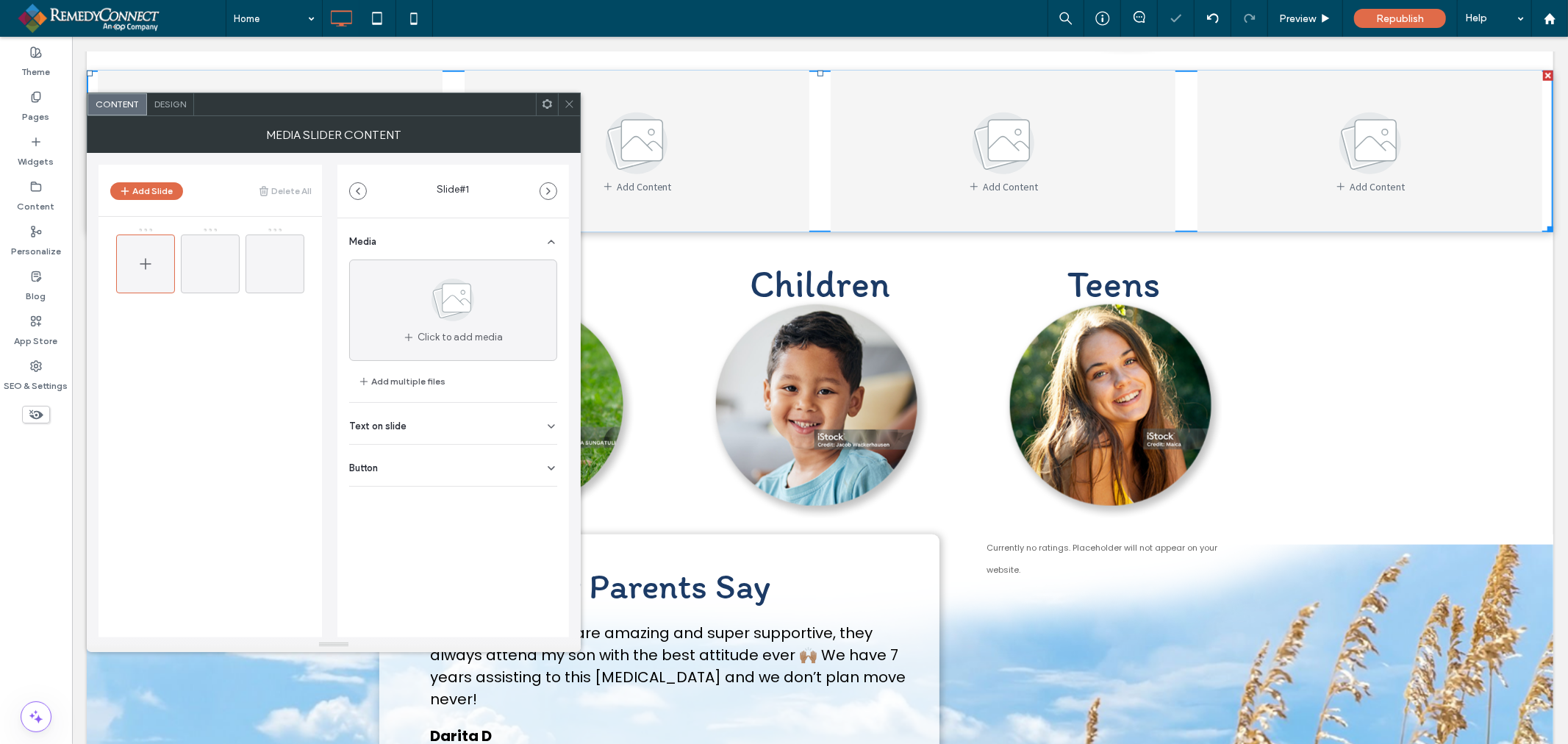
click at [148, 262] on icon at bounding box center [145, 264] width 17 height 17
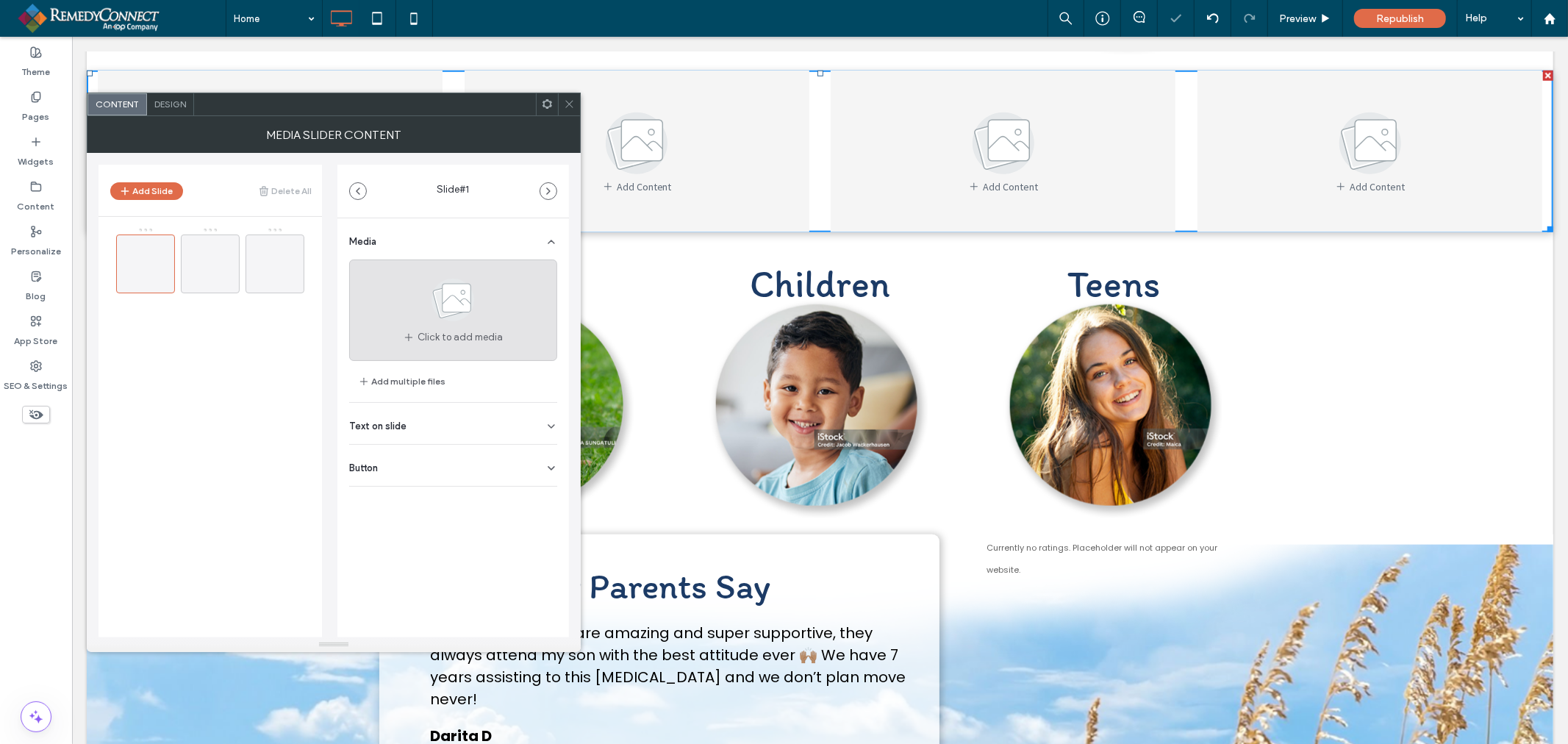
click at [465, 298] on use at bounding box center [453, 299] width 42 height 42
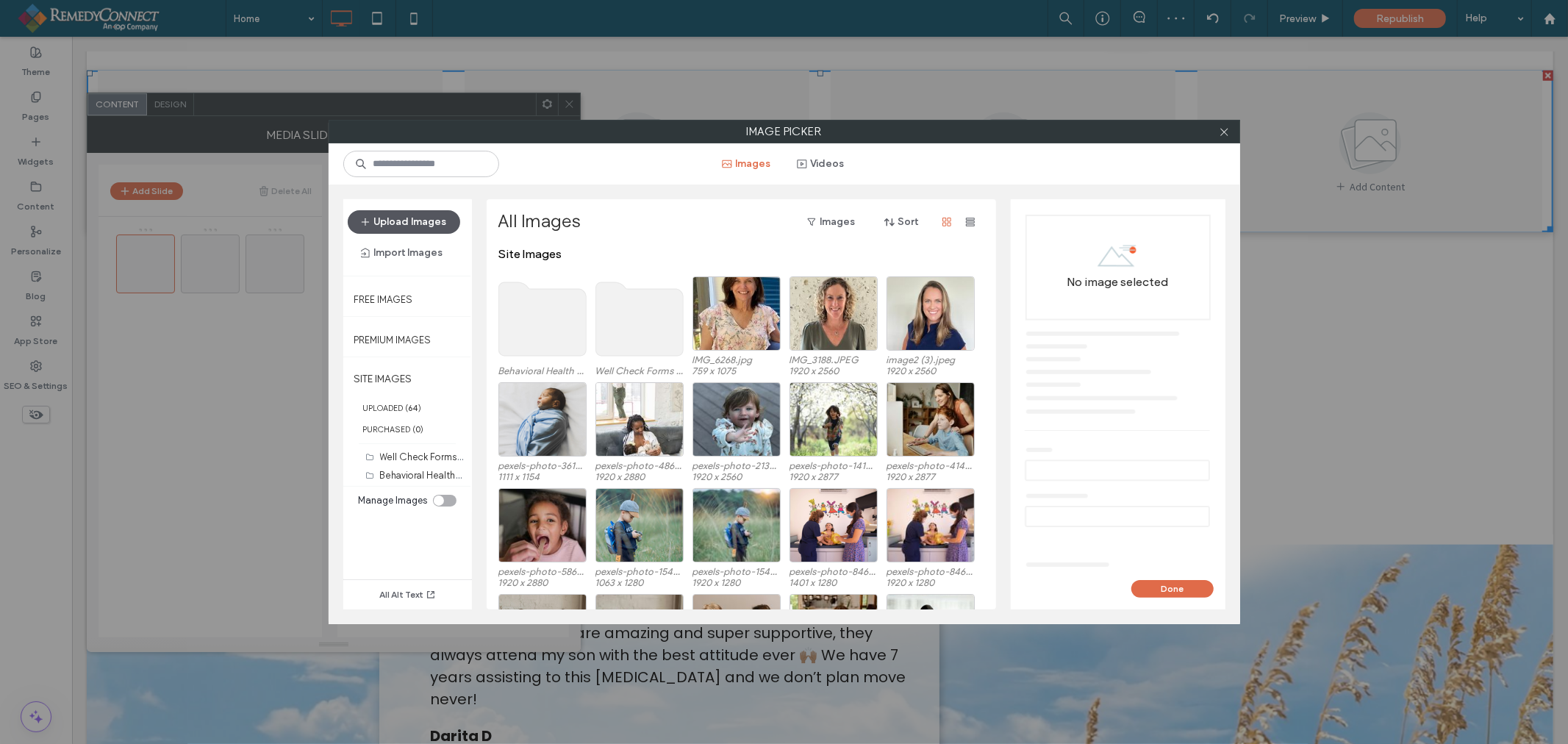
click at [384, 218] on button "Upload Images" at bounding box center [403, 222] width 112 height 23
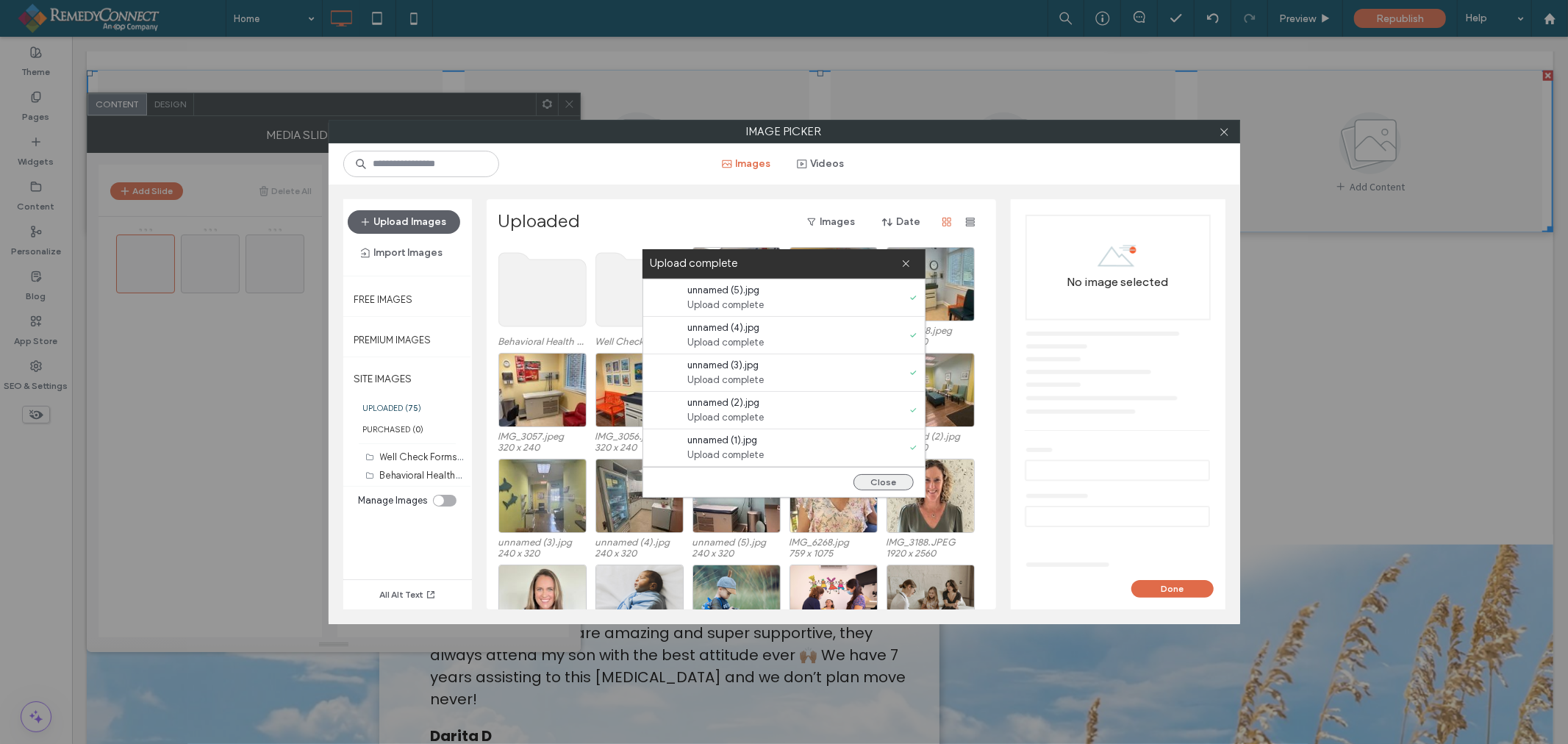
click at [904, 480] on button "Close" at bounding box center [883, 481] width 61 height 16
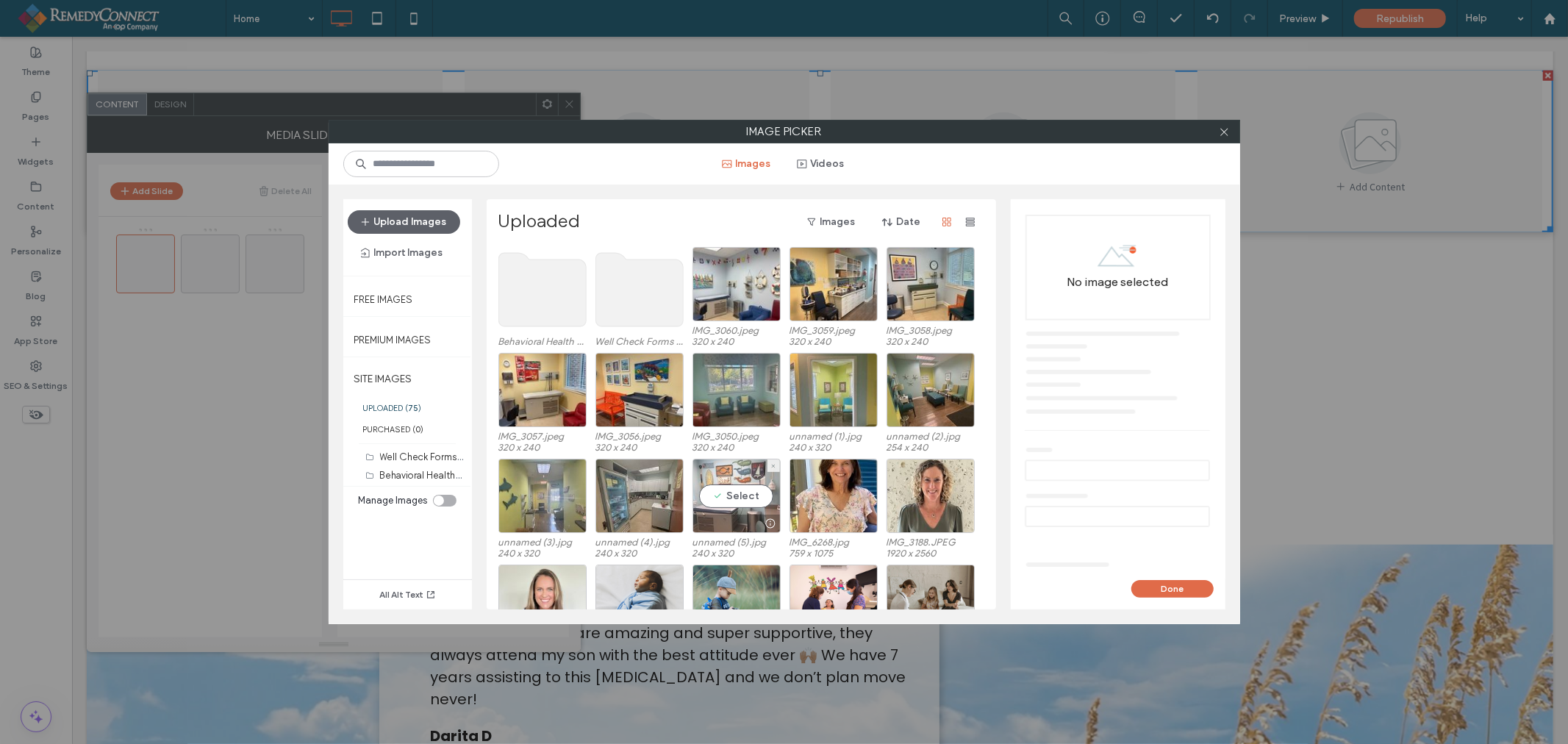
click at [737, 491] on div "Select" at bounding box center [736, 495] width 88 height 74
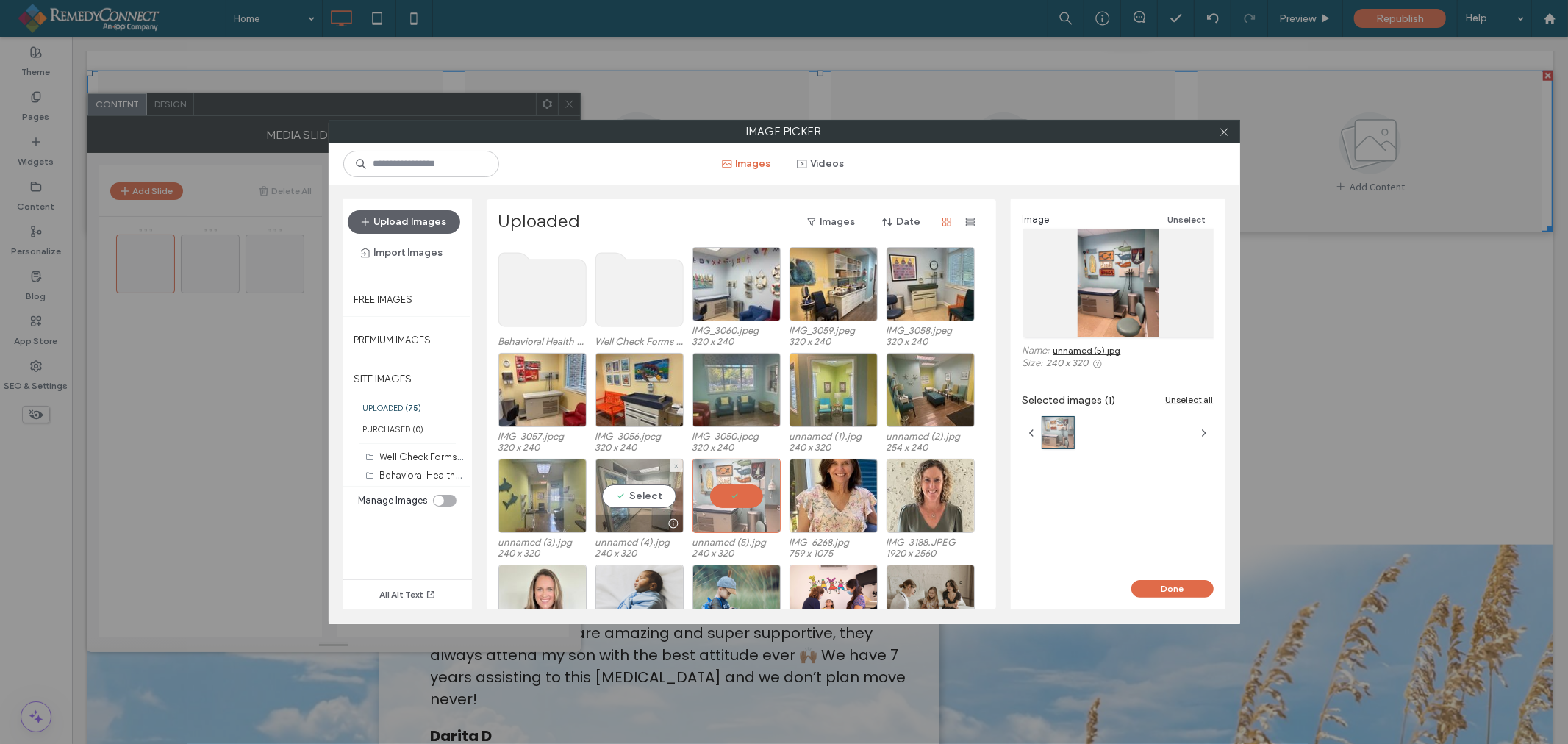
click at [646, 495] on div "Select" at bounding box center [639, 495] width 88 height 74
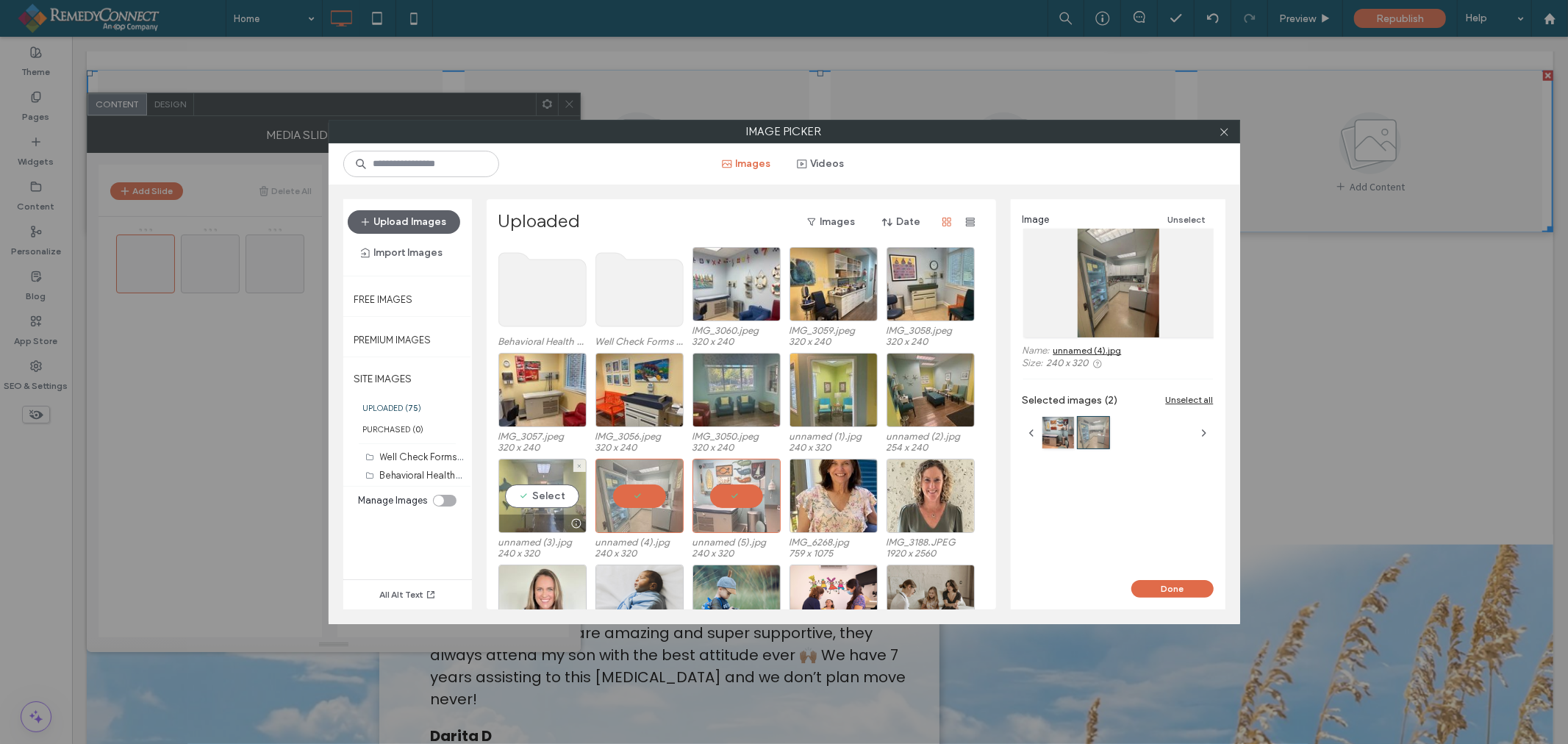
click at [544, 491] on div "Select" at bounding box center [543, 495] width 88 height 74
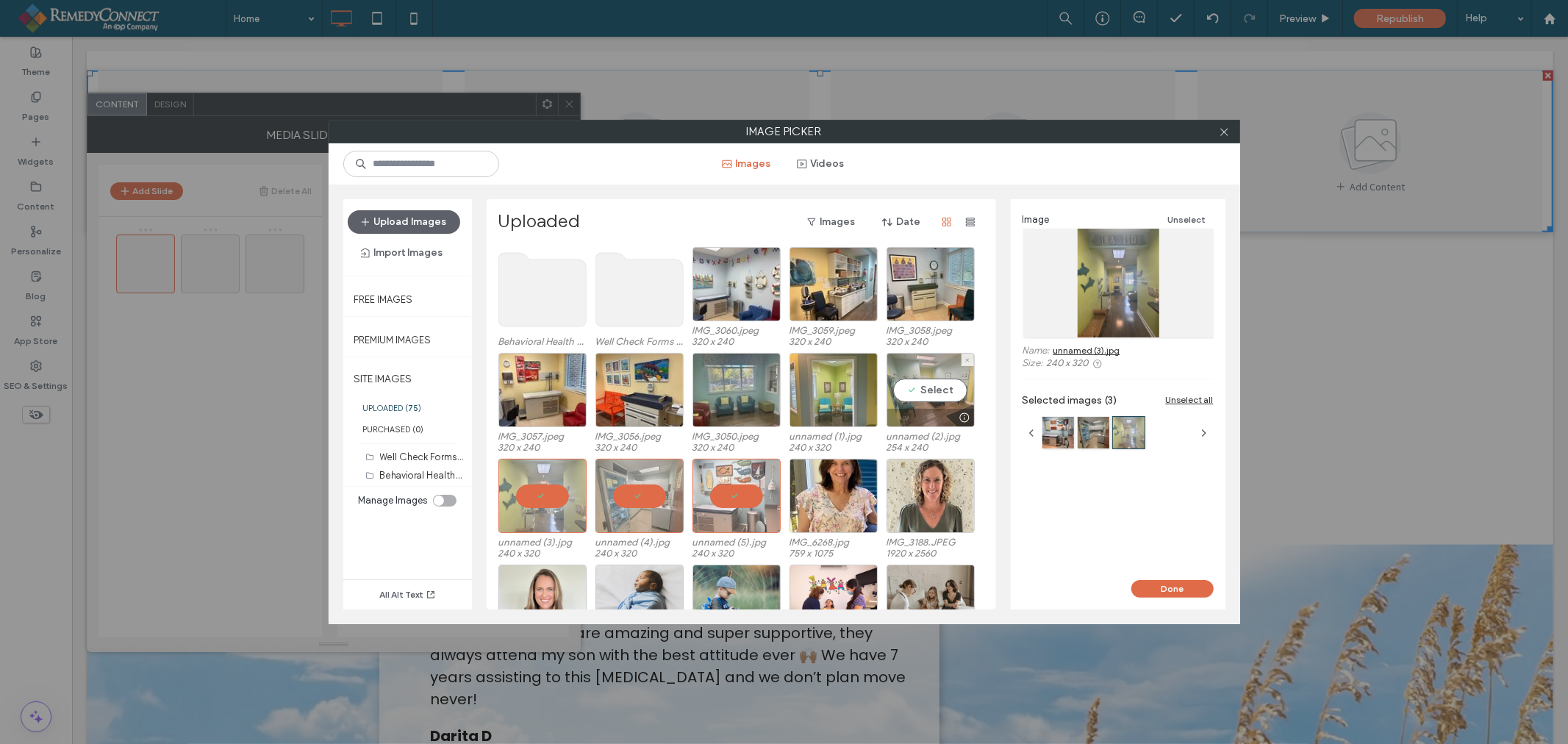
click at [936, 395] on div "Select" at bounding box center [931, 390] width 88 height 74
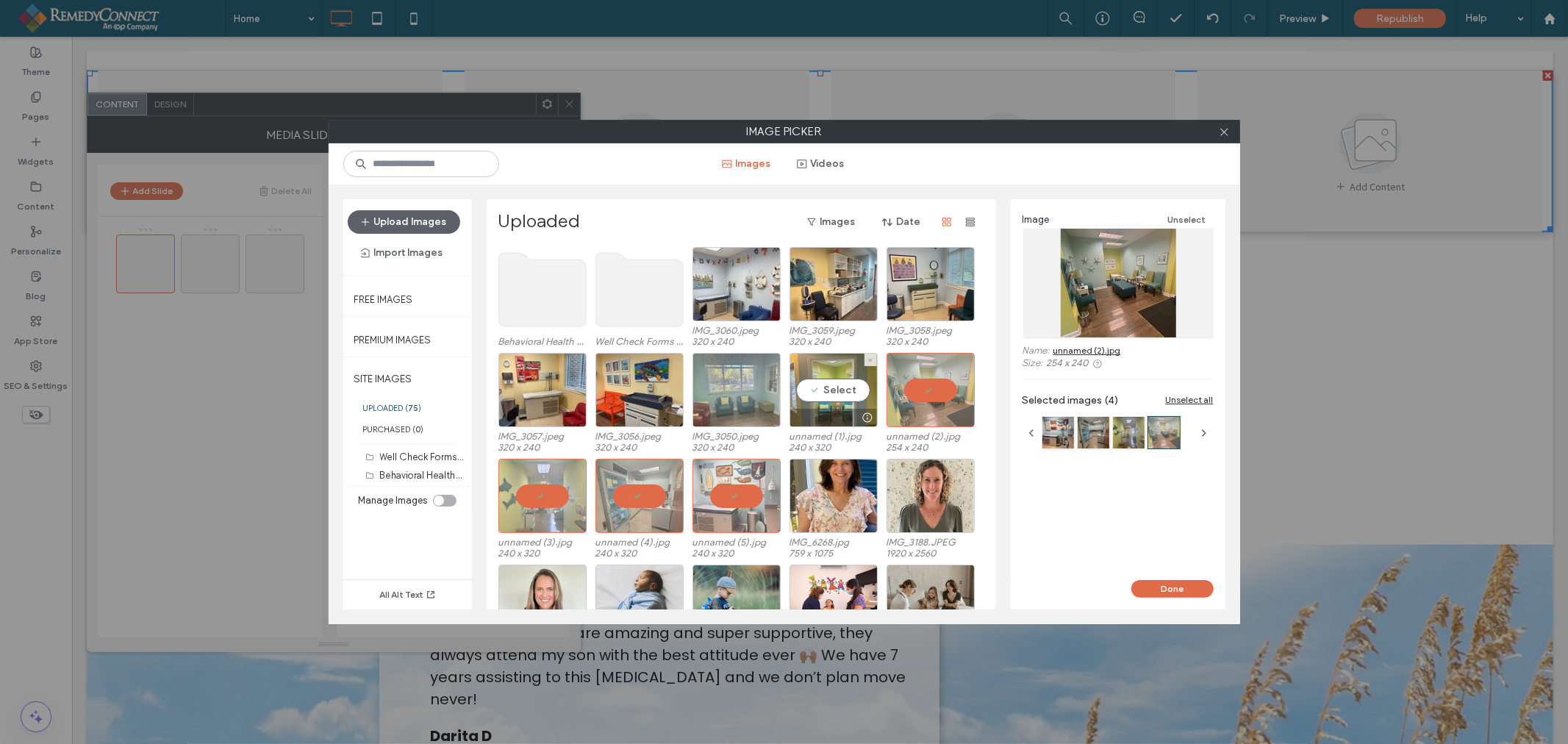
click at [835, 387] on div "Select" at bounding box center [833, 390] width 88 height 74
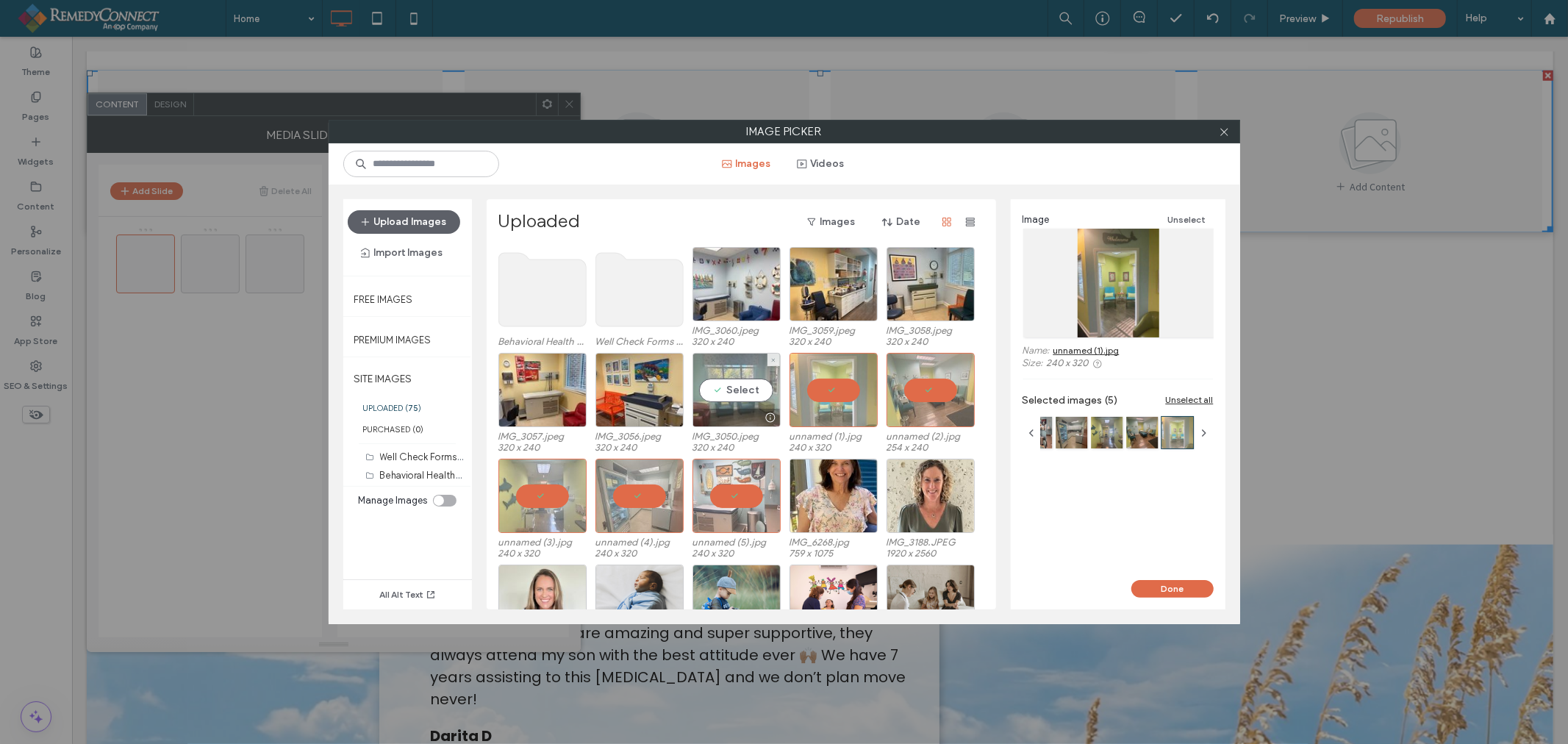
click at [735, 385] on div "Select" at bounding box center [736, 390] width 88 height 74
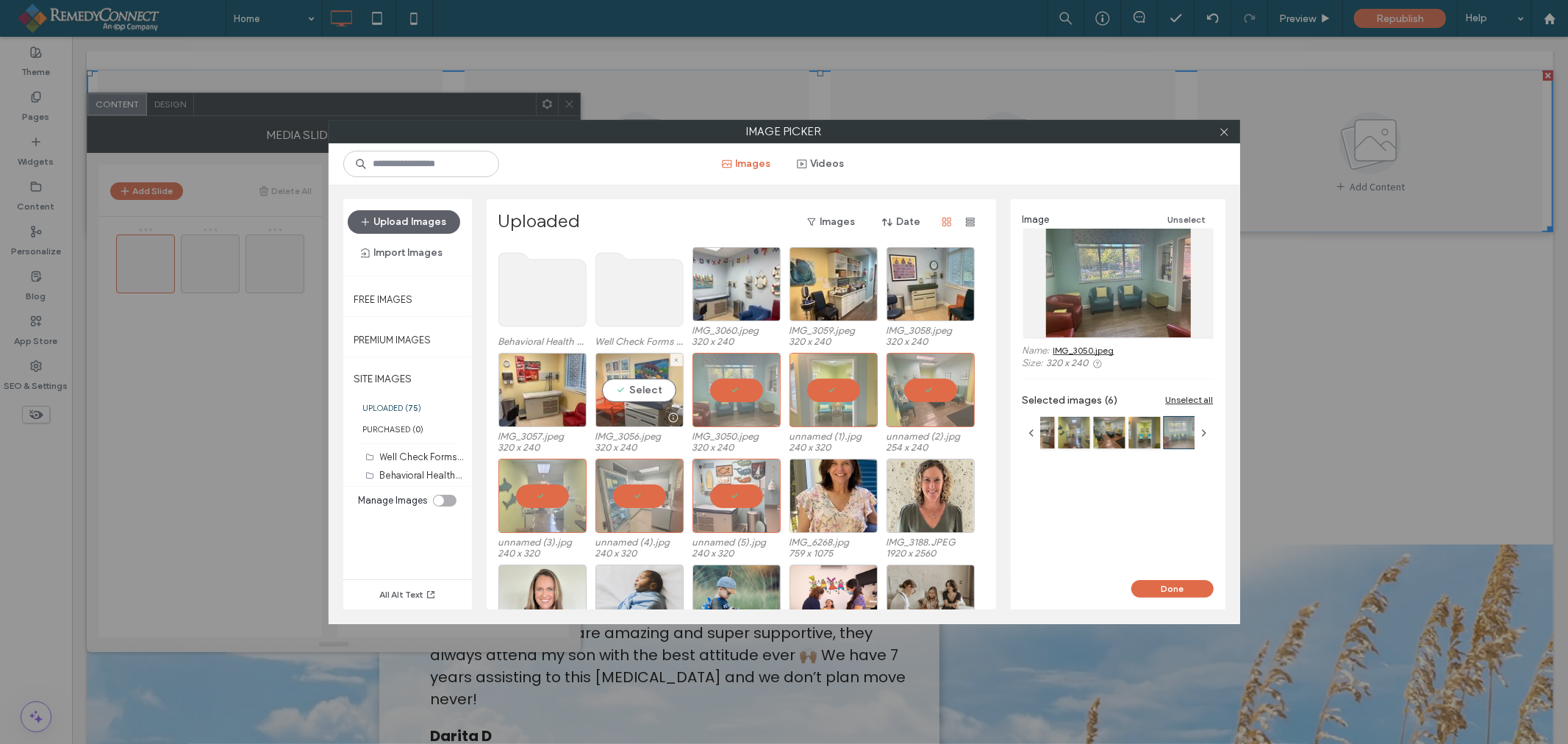
click at [627, 395] on div "Select" at bounding box center [639, 390] width 88 height 74
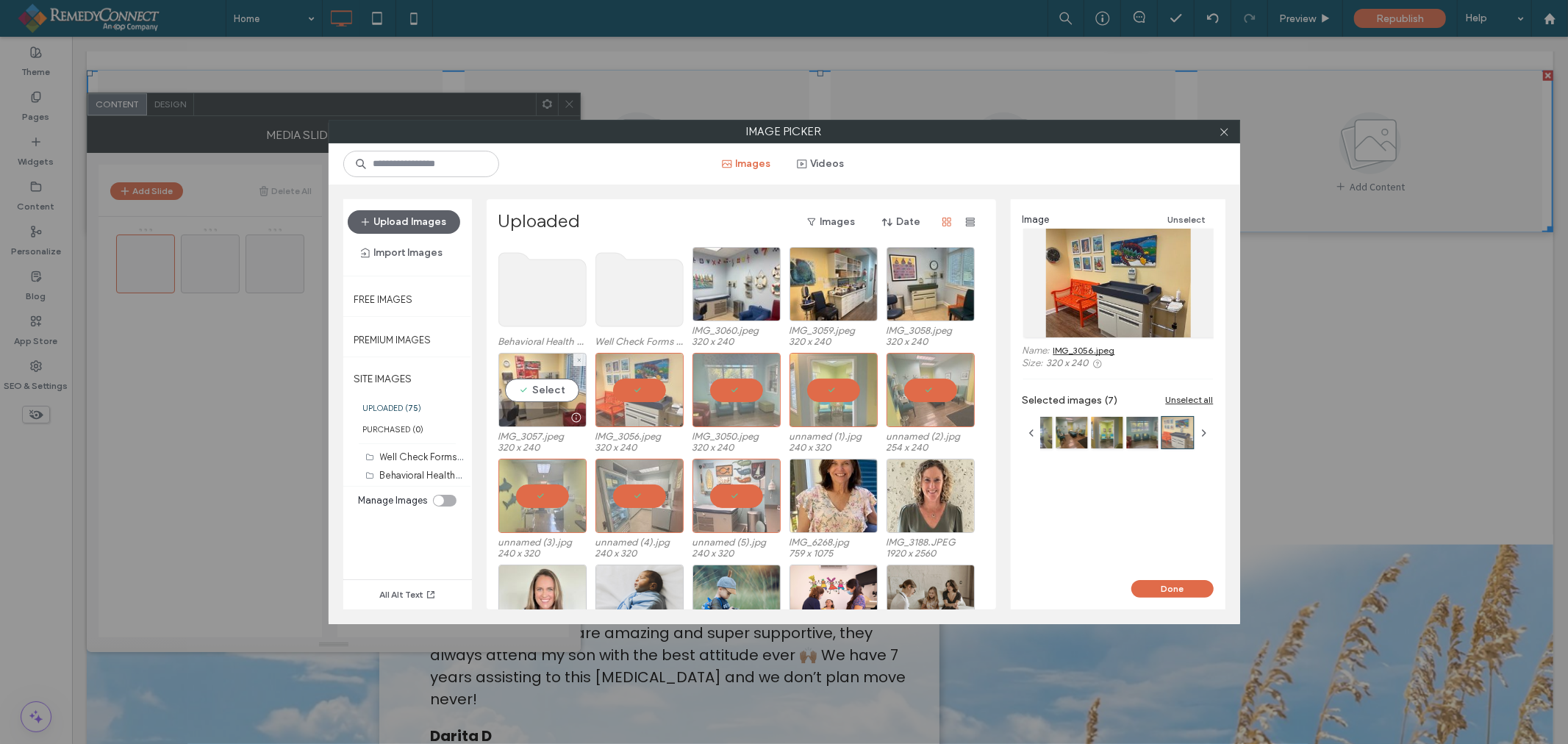
click at [548, 388] on div "Select" at bounding box center [543, 390] width 88 height 74
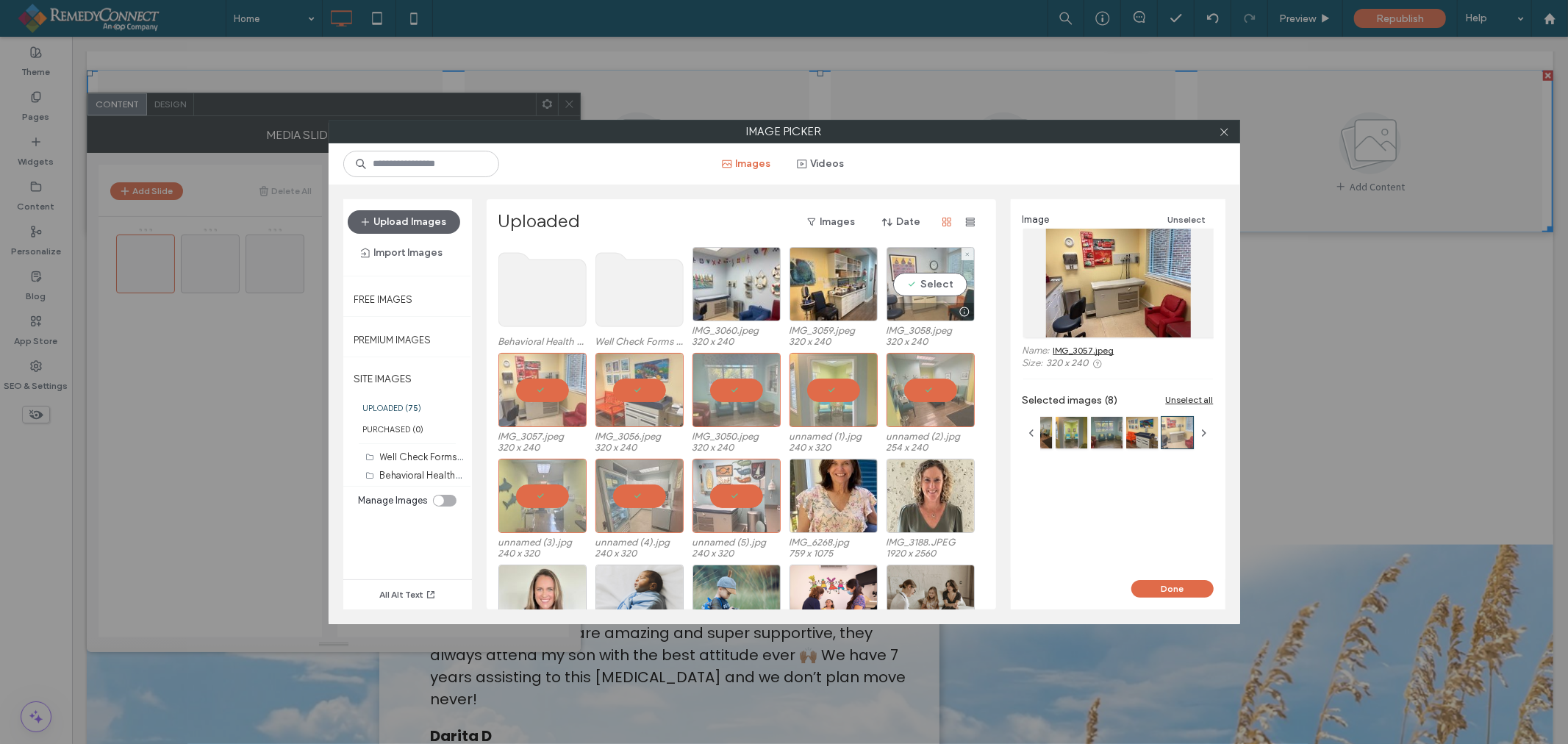
click at [945, 283] on div "Select" at bounding box center [931, 283] width 88 height 74
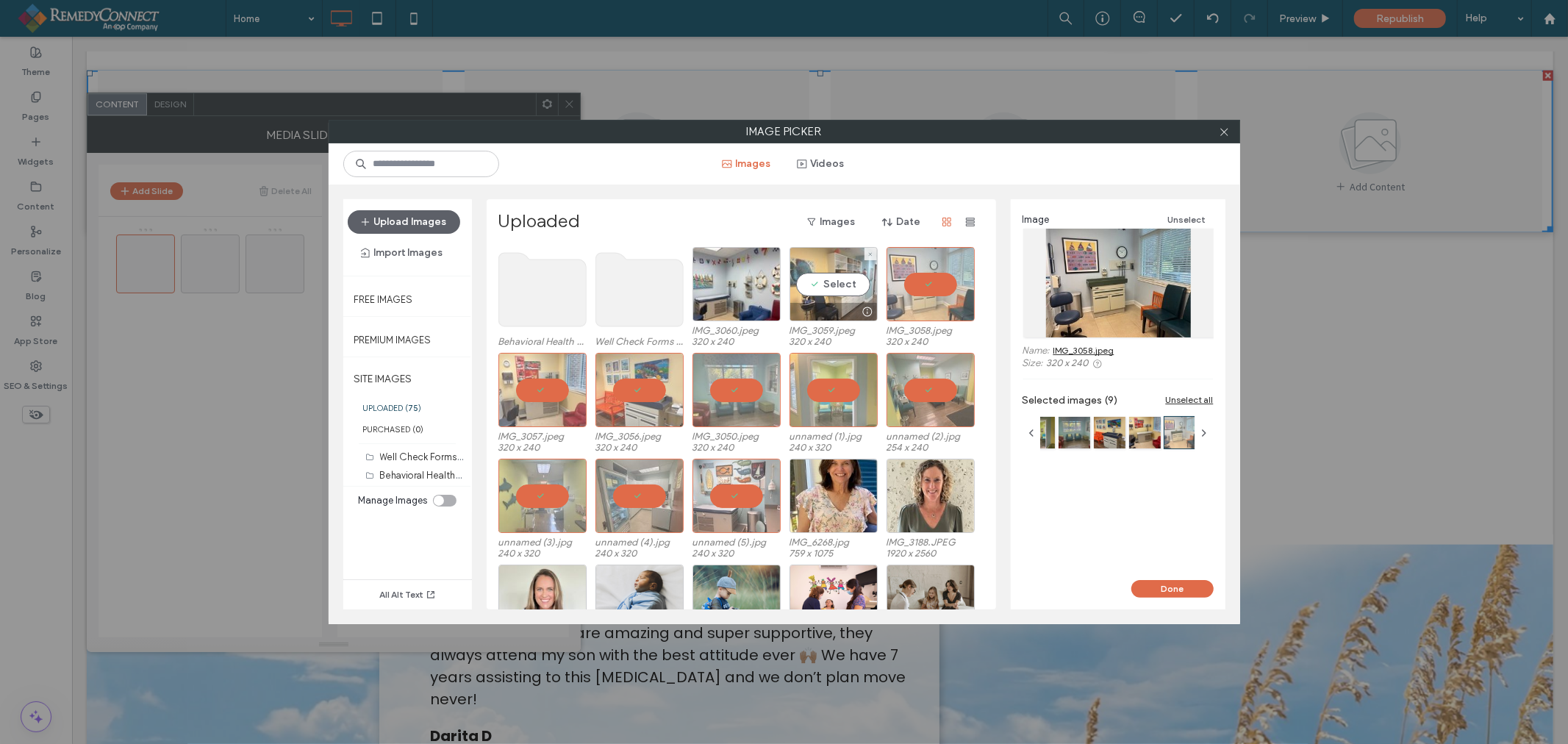
click at [833, 285] on div "Select" at bounding box center [833, 283] width 88 height 74
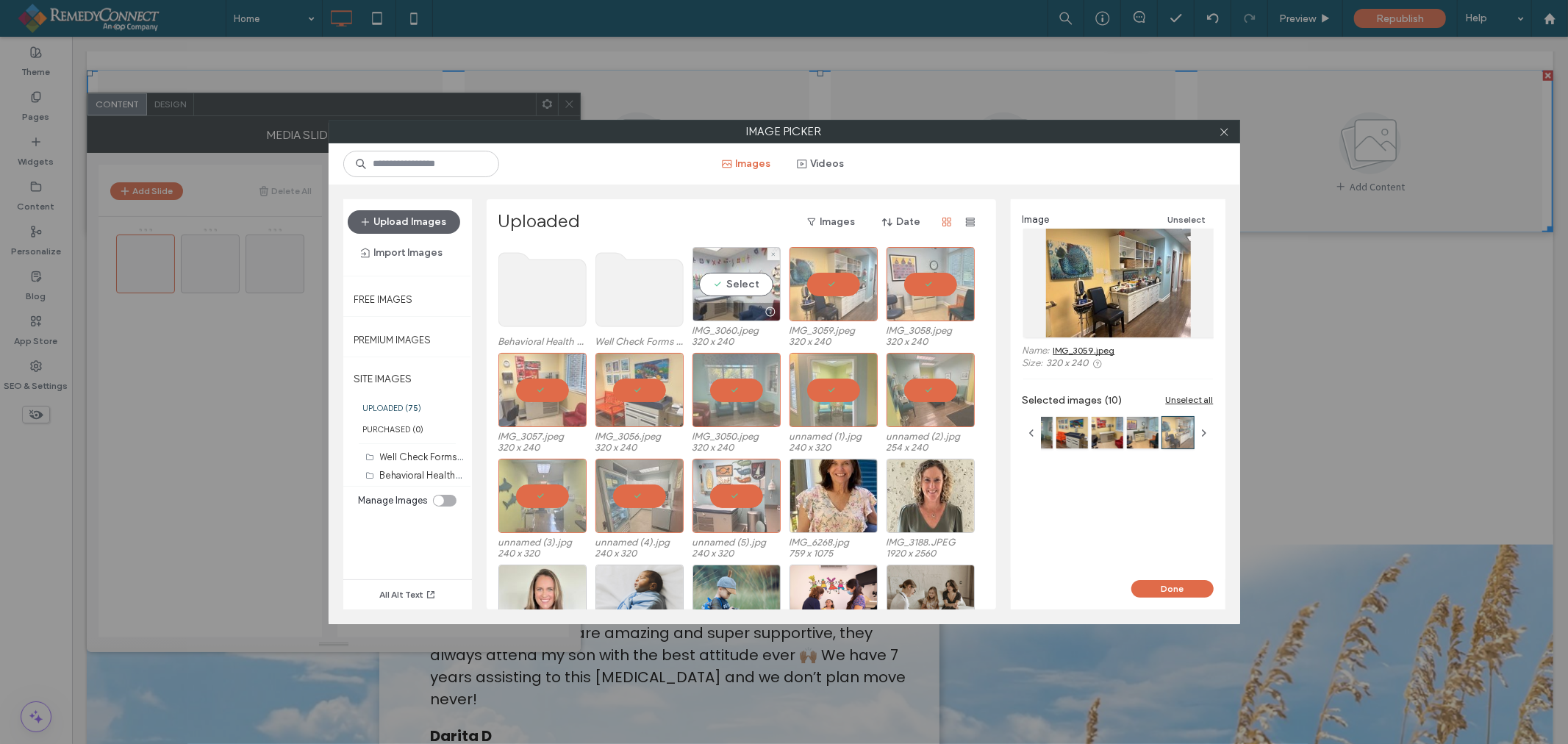
click at [736, 276] on div "Select" at bounding box center [736, 283] width 88 height 74
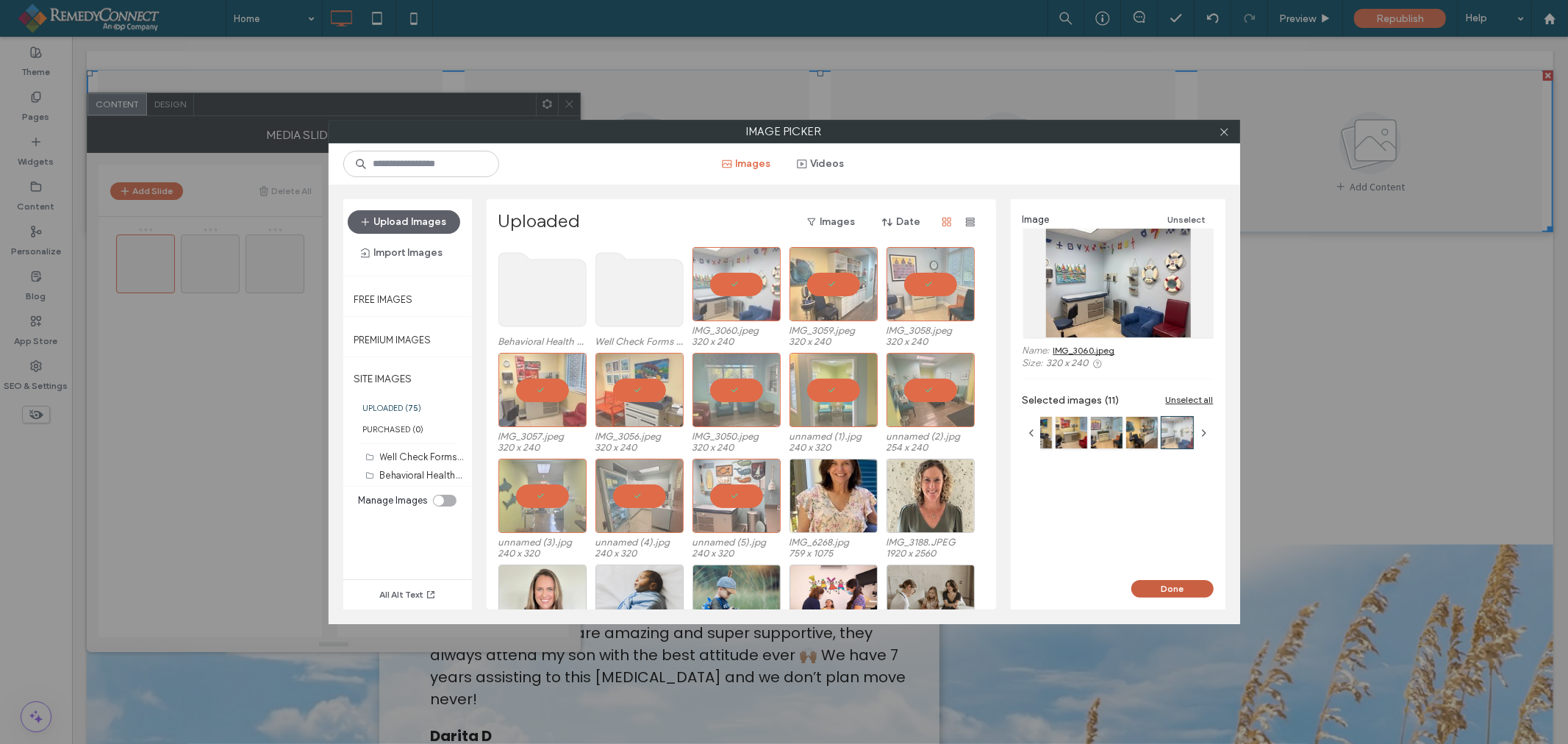
click at [1165, 591] on button "Done" at bounding box center [1172, 589] width 82 height 17
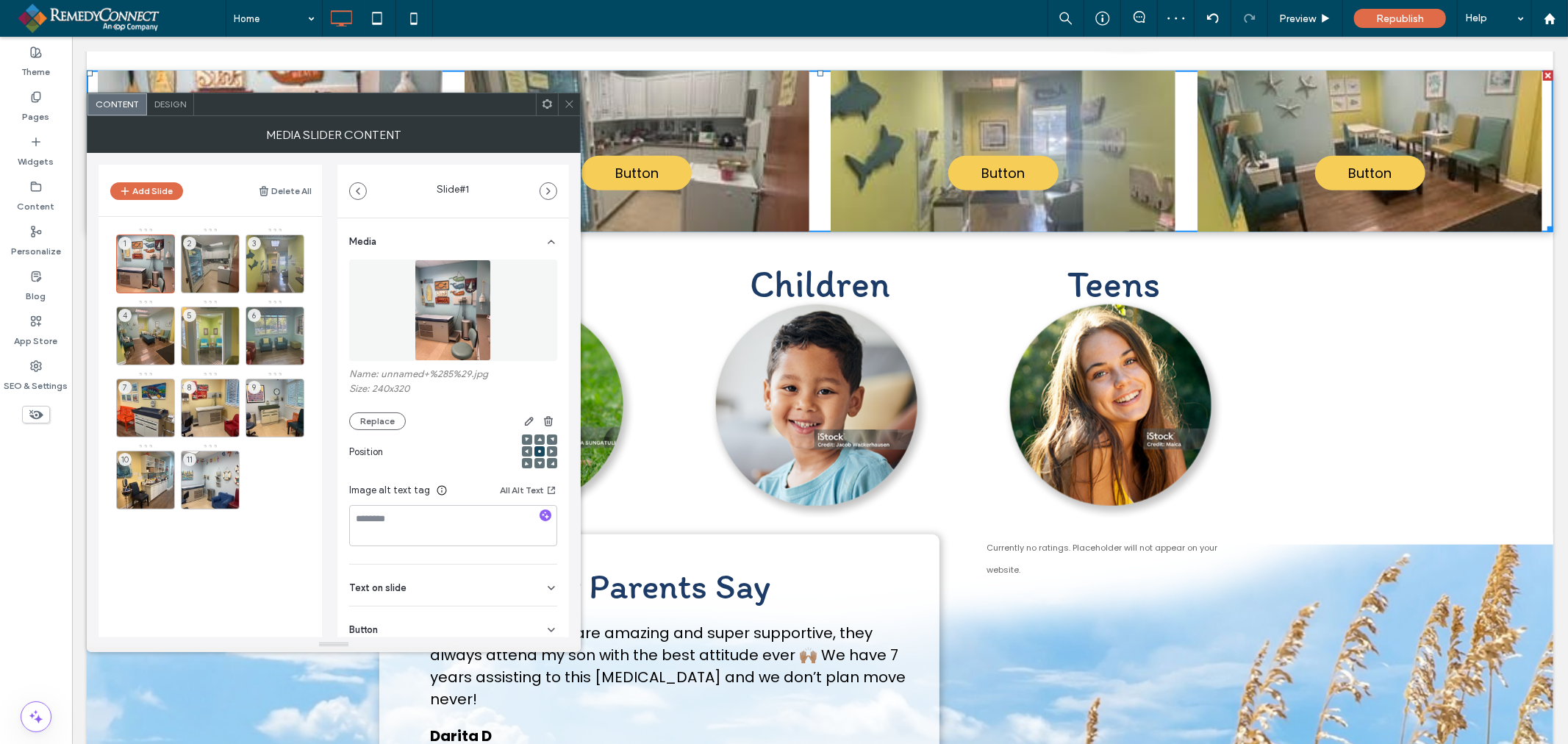
click at [569, 105] on use at bounding box center [568, 104] width 7 height 7
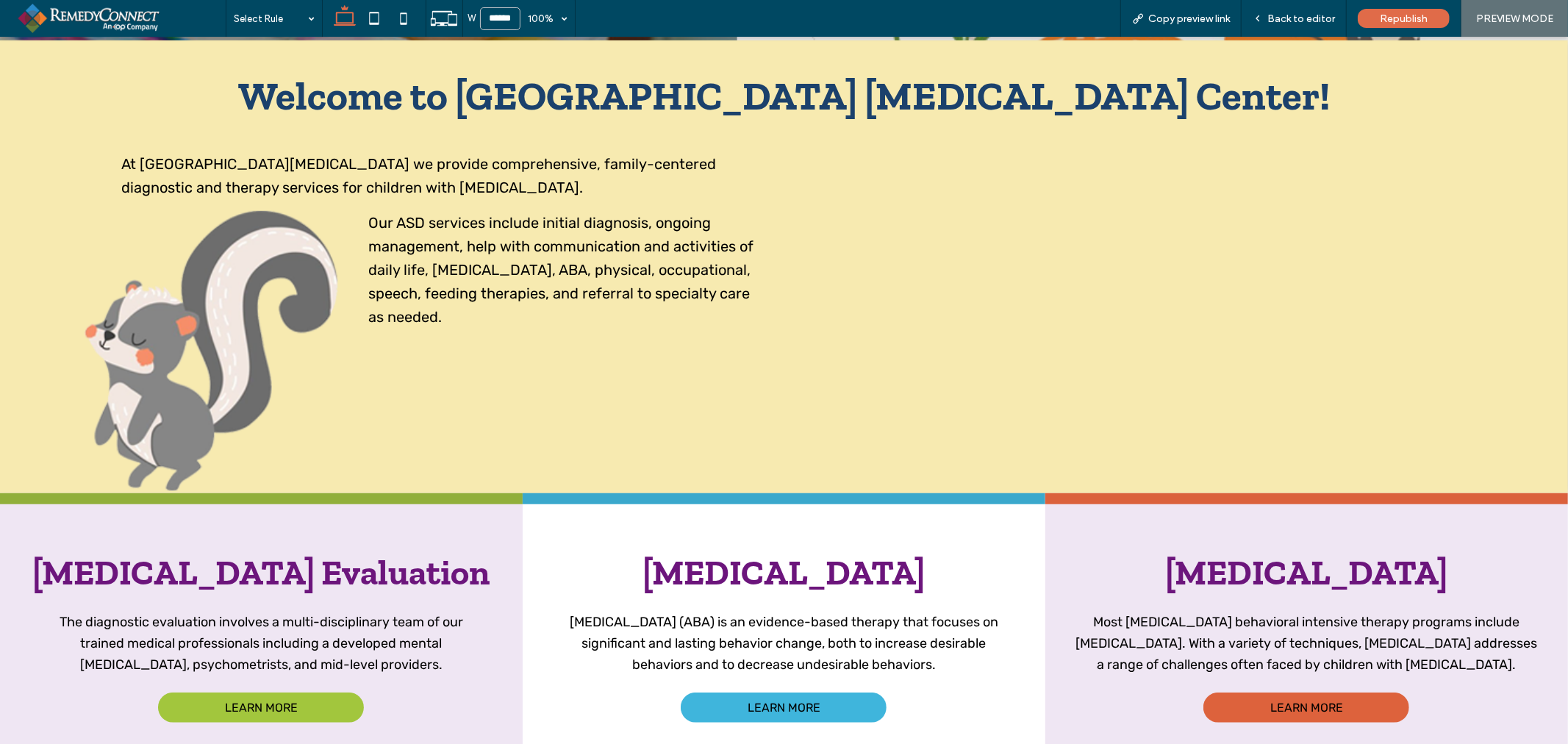
scroll to position [722, 0]
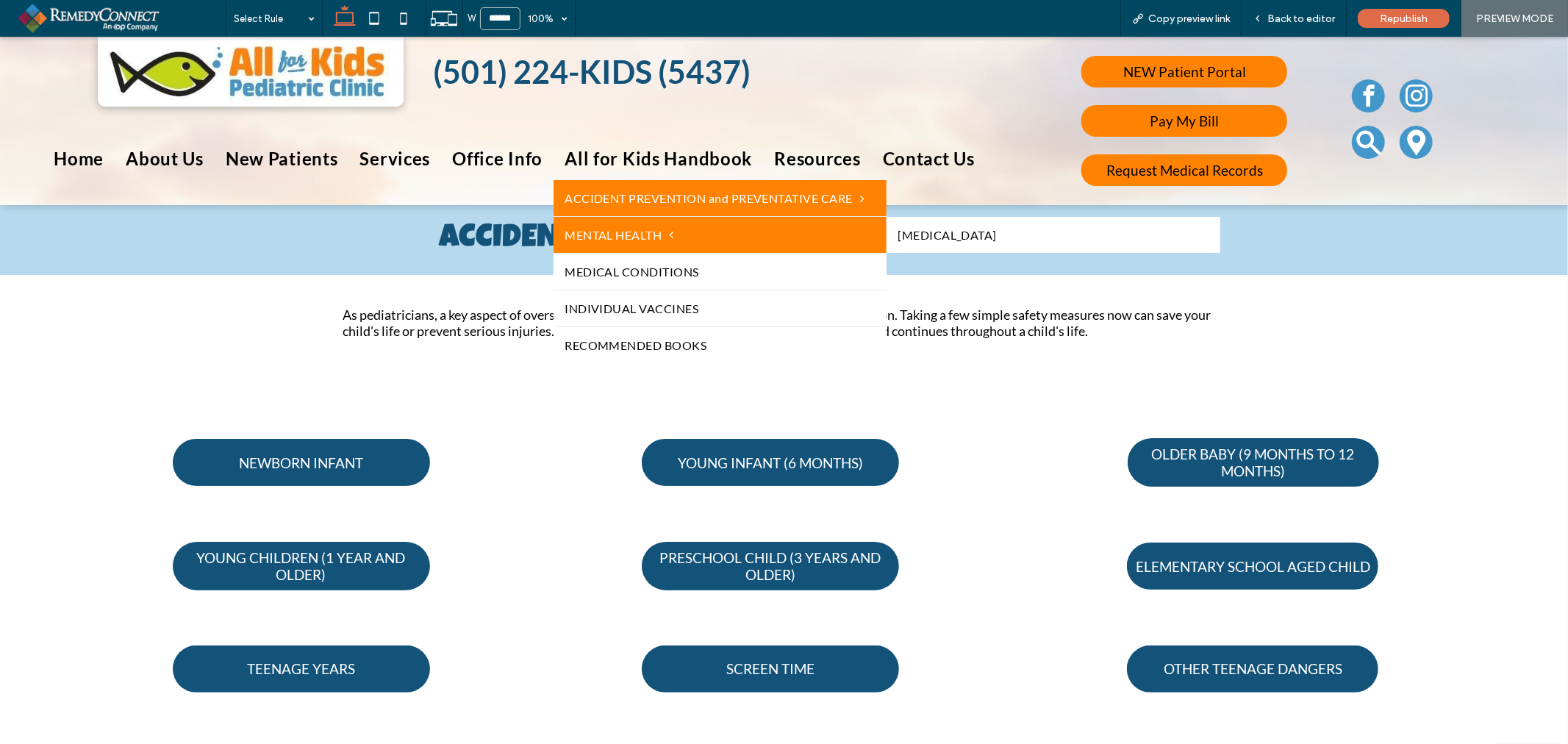
click at [657, 232] on span "MENTAL HEALTH" at bounding box center [619, 234] width 110 height 14
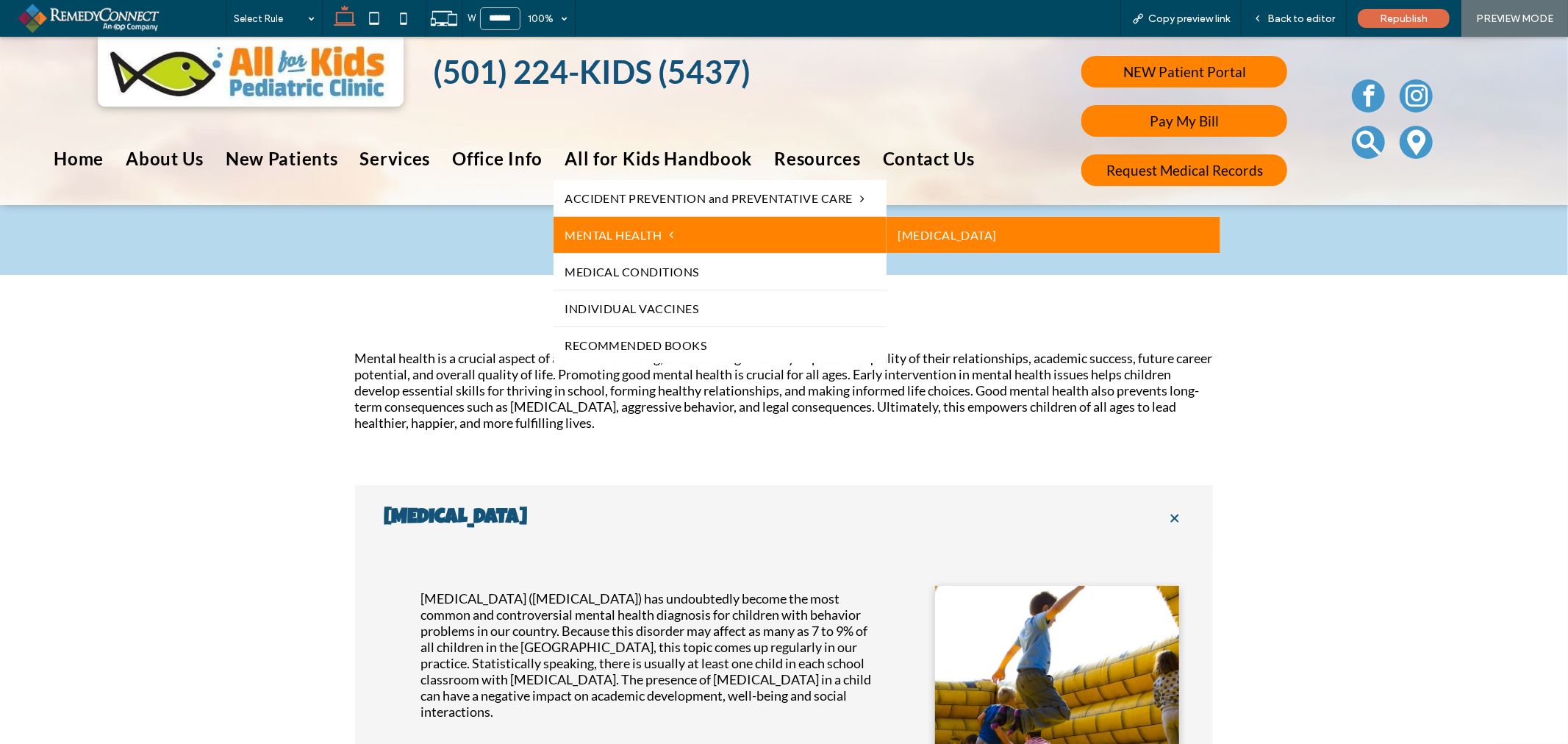
click at [963, 228] on link "ADHD" at bounding box center [1053, 234] width 333 height 36
